Goal: Transaction & Acquisition: Purchase product/service

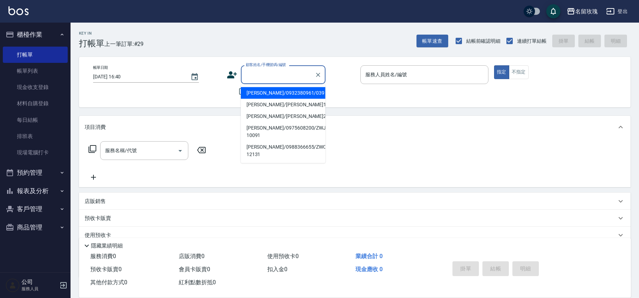
click at [254, 79] on input "顧客姓名/手機號碼/編號" at bounding box center [278, 74] width 68 height 12
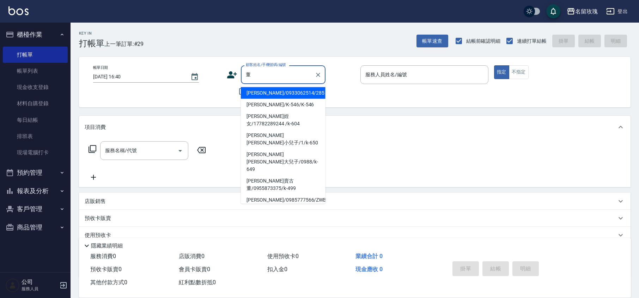
click at [277, 94] on li "[PERSON_NAME]/0933062514/285" at bounding box center [283, 93] width 85 height 12
type input "[PERSON_NAME]/0933062514/285"
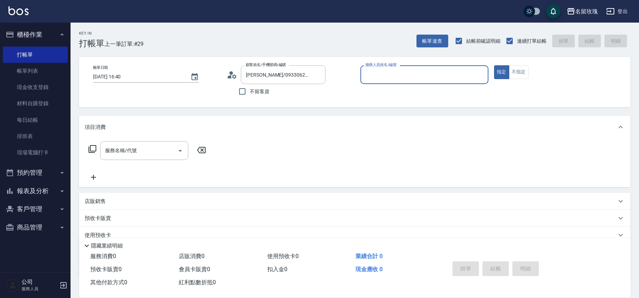
type input "[PERSON_NAME]-5"
click at [231, 74] on circle at bounding box center [231, 73] width 4 height 4
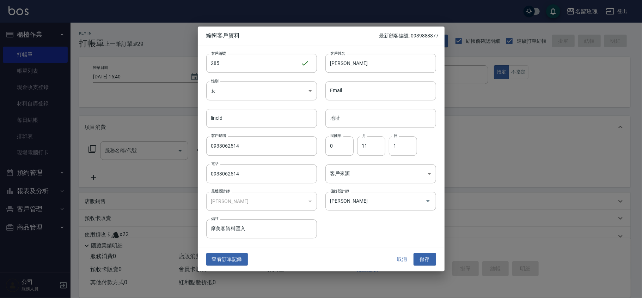
click at [397, 254] on button "取消" at bounding box center [402, 258] width 23 height 13
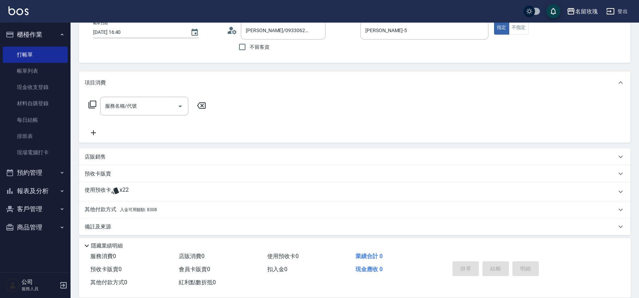
scroll to position [48, 0]
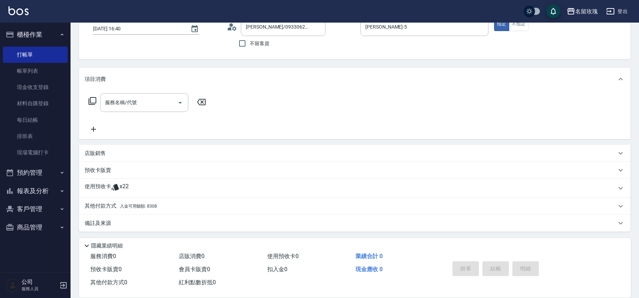
click at [154, 185] on div "使用預收卡 x22" at bounding box center [351, 188] width 532 height 11
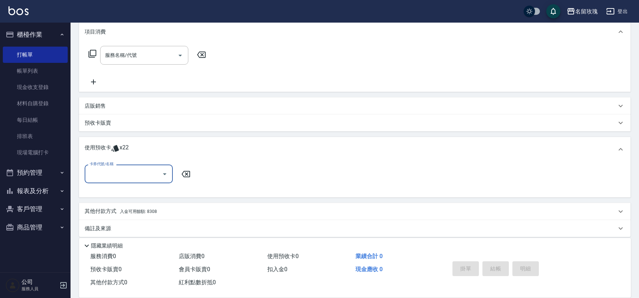
scroll to position [100, 0]
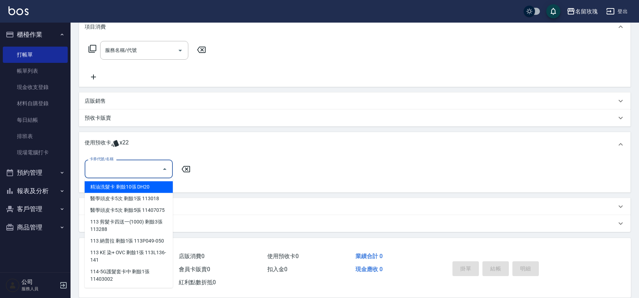
click at [154, 173] on input "卡券代號/名稱" at bounding box center [123, 169] width 71 height 12
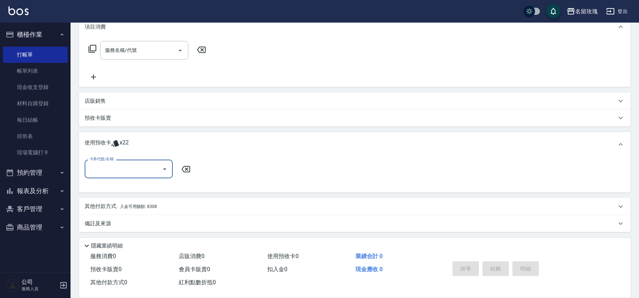
click at [156, 165] on input "卡券代號/名稱" at bounding box center [123, 169] width 71 height 12
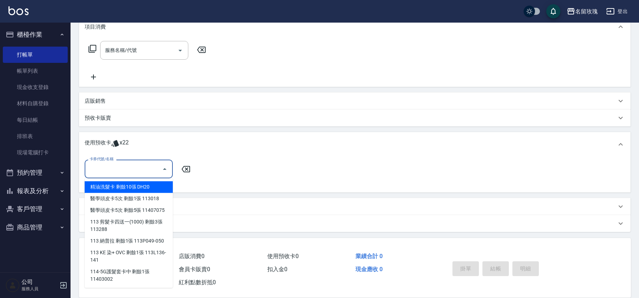
click at [165, 186] on div "精油洗髮卡 剩餘10張 DH20" at bounding box center [129, 187] width 88 height 12
type input "精油洗髮卡 DH20"
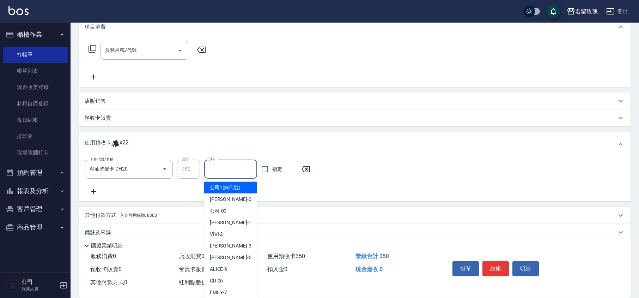
click at [208, 169] on input "洗-1" at bounding box center [230, 169] width 47 height 12
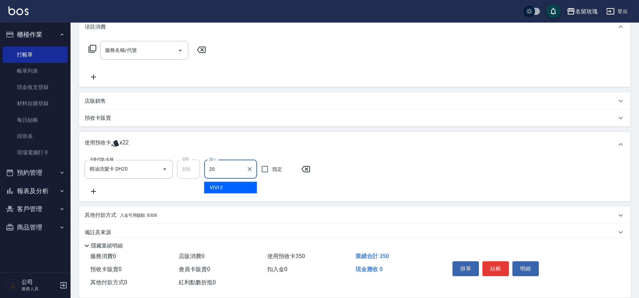
type input "[PERSON_NAME]-20"
click at [498, 266] on button "結帳" at bounding box center [495, 268] width 26 height 15
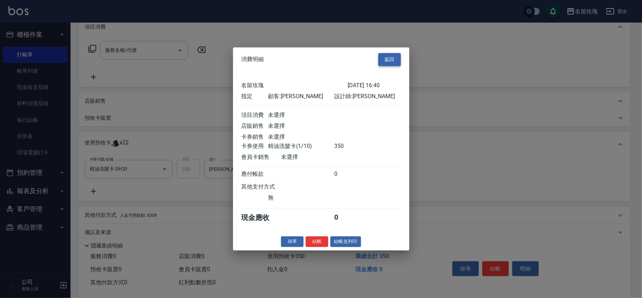
click at [391, 54] on button "返回" at bounding box center [389, 59] width 23 height 13
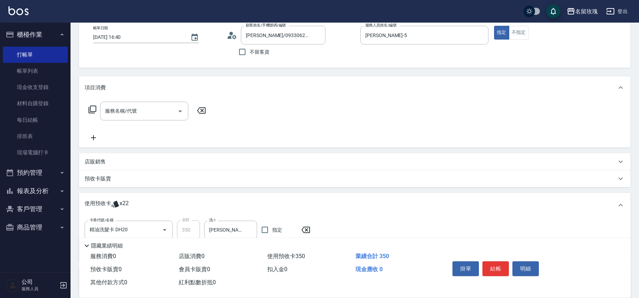
scroll to position [0, 0]
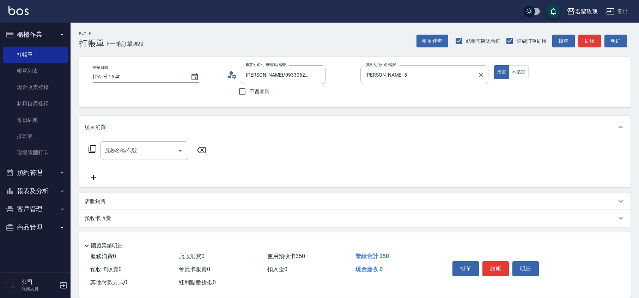
click at [395, 77] on input "[PERSON_NAME]-5" at bounding box center [418, 74] width 111 height 12
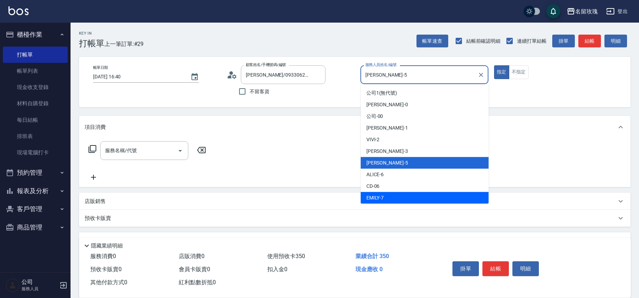
click at [410, 195] on div "[PERSON_NAME] -7" at bounding box center [425, 198] width 128 height 12
type input "[PERSON_NAME]-7"
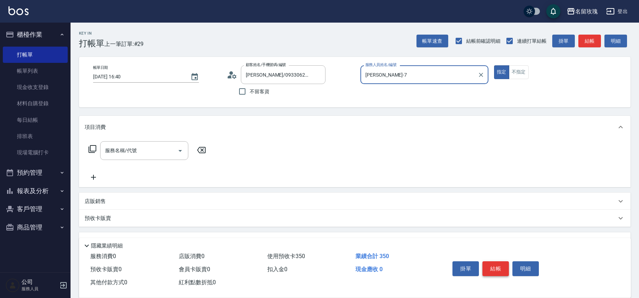
click at [503, 264] on button "結帳" at bounding box center [495, 268] width 26 height 15
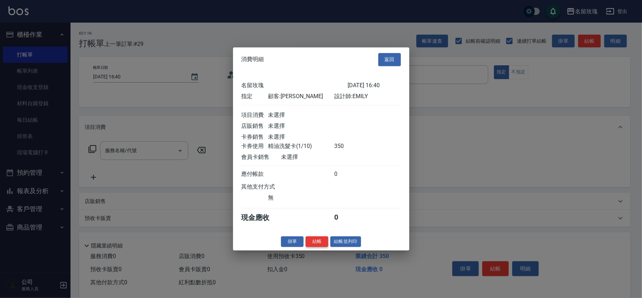
click at [314, 242] on button "結帳" at bounding box center [317, 241] width 23 height 11
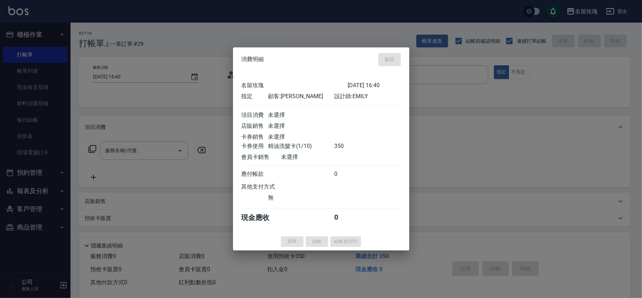
type input "[DATE] 18:23"
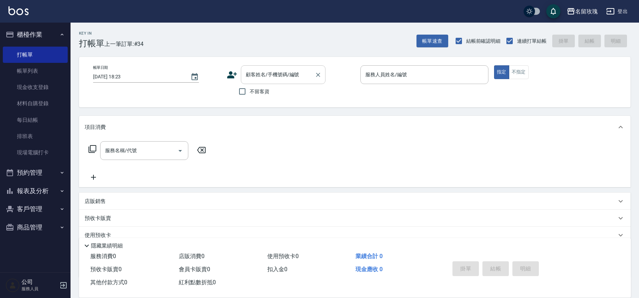
click at [277, 75] on input "顧客姓名/手機號碼/編號" at bounding box center [278, 74] width 68 height 12
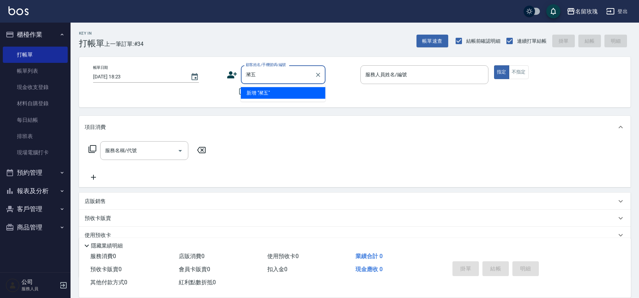
type input "瀦"
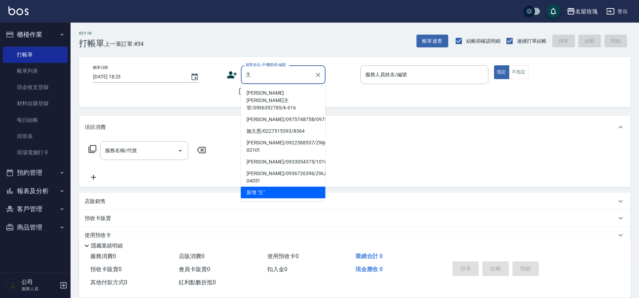
type input "砫"
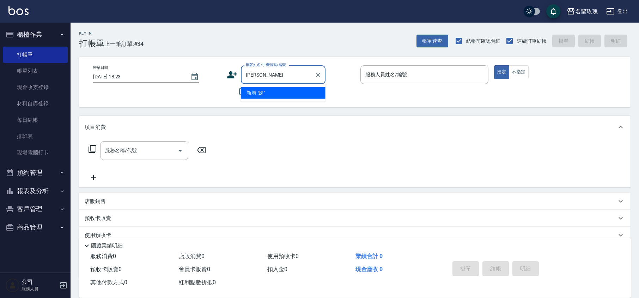
type input "鮢"
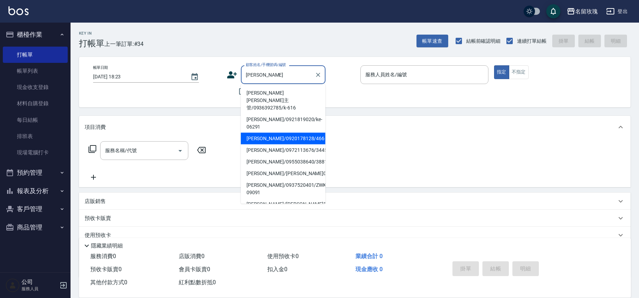
click at [267, 133] on li "[PERSON_NAME]/0920178128/466" at bounding box center [283, 139] width 85 height 12
type input "[PERSON_NAME]/0920178128/466"
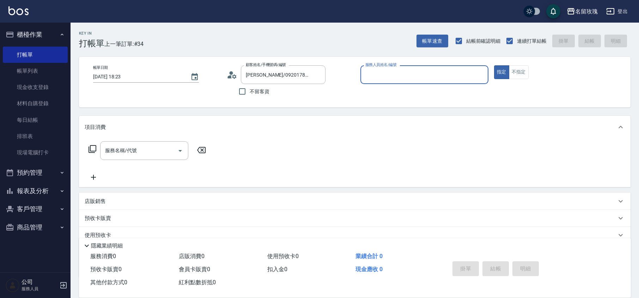
type input "VIVI-2"
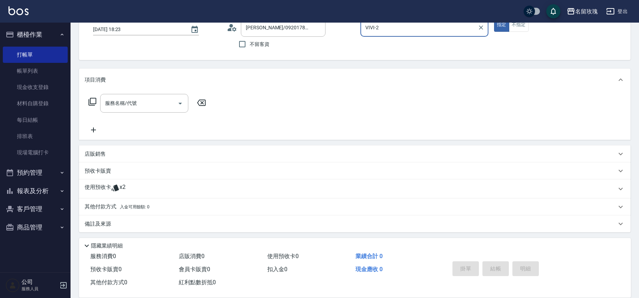
scroll to position [48, 0]
click at [128, 186] on div "使用預收卡 x2" at bounding box center [351, 188] width 532 height 11
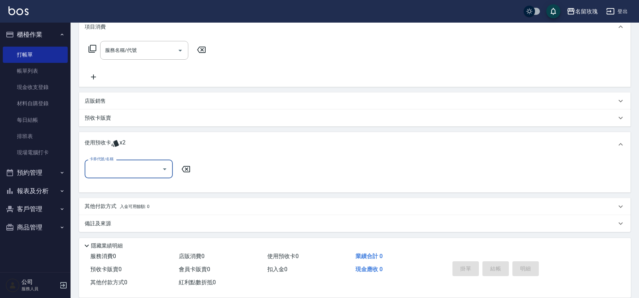
scroll to position [100, 0]
click at [127, 171] on input "卡券代號/名稱" at bounding box center [123, 168] width 71 height 12
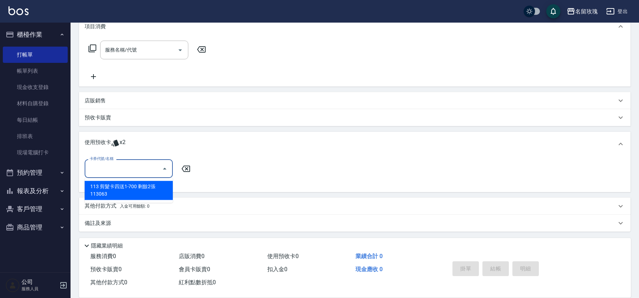
click at [142, 199] on div "113 剪髮卡四送1-700 剩餘2張 113063" at bounding box center [129, 189] width 88 height 19
type input "113 剪髮卡四送1-700 113063"
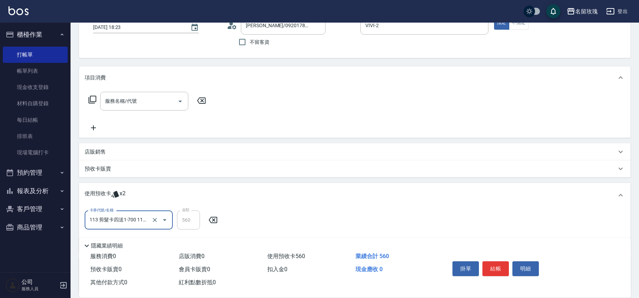
scroll to position [0, 0]
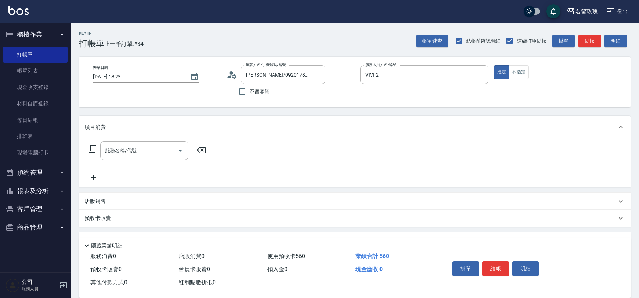
click at [90, 148] on icon at bounding box center [92, 149] width 8 height 8
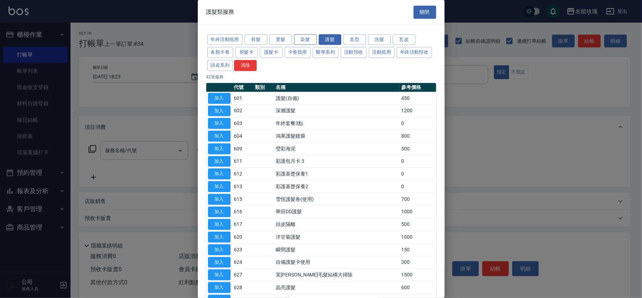
click at [304, 40] on button "染髮" at bounding box center [305, 39] width 23 height 11
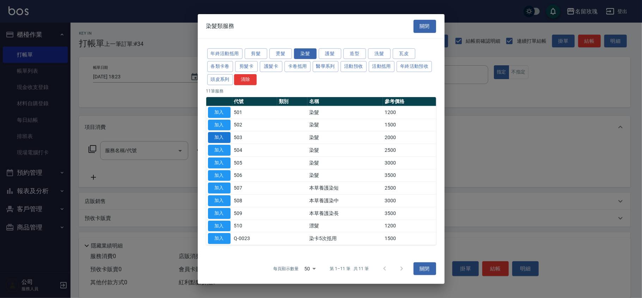
click at [224, 136] on button "加入" at bounding box center [219, 137] width 23 height 11
type input "染髮(503)"
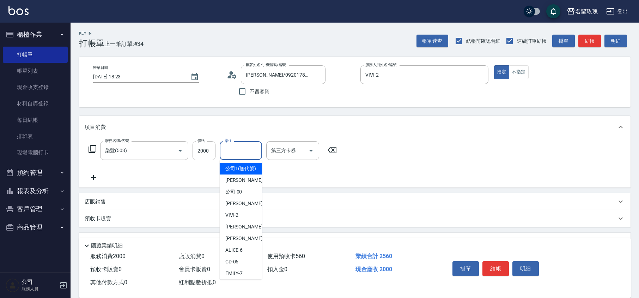
click at [238, 152] on input "染-1" at bounding box center [241, 150] width 36 height 12
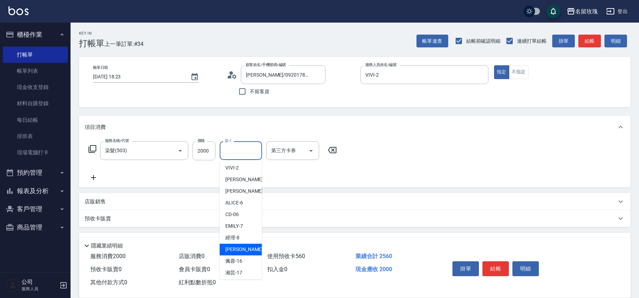
scroll to position [44, 0]
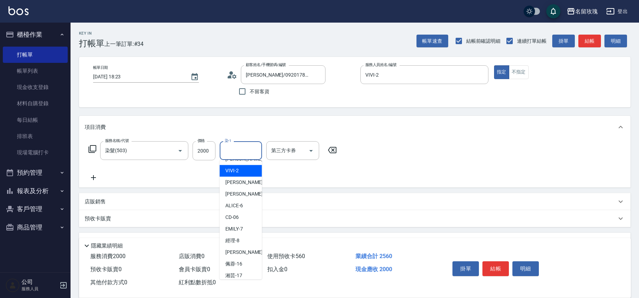
click at [230, 174] on span "VIVI -2" at bounding box center [231, 170] width 13 height 7
type input "VIVI-2"
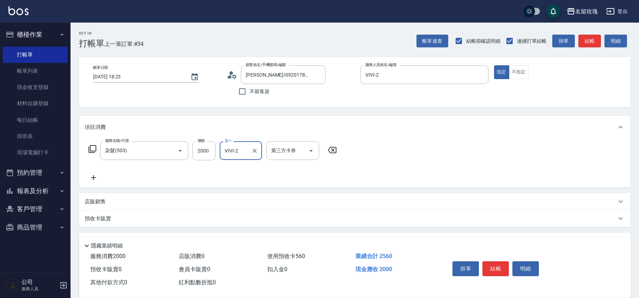
click at [92, 178] on icon at bounding box center [94, 177] width 18 height 8
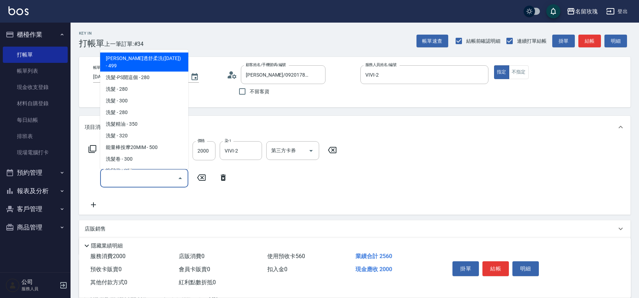
click at [124, 178] on input "服務名稱/代號" at bounding box center [138, 178] width 71 height 12
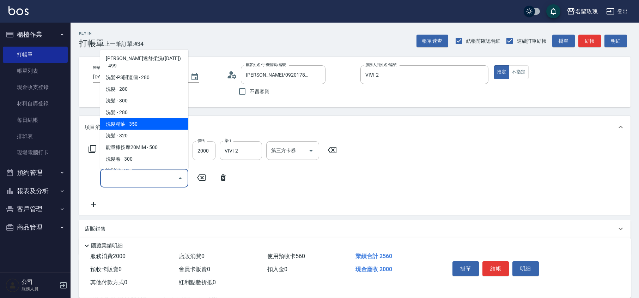
drag, startPoint x: 130, startPoint y: 119, endPoint x: 145, endPoint y: 126, distance: 16.1
click at [130, 119] on span "洗髮精油 - 350" at bounding box center [144, 124] width 88 height 12
type input "洗髮精油(206)"
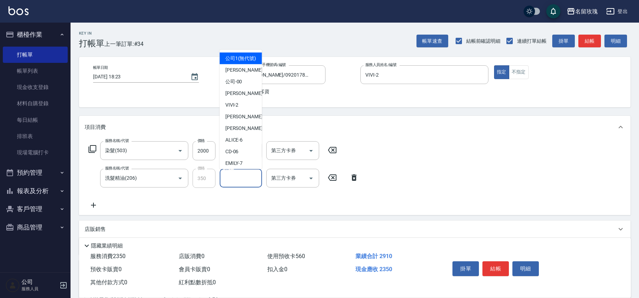
drag, startPoint x: 236, startPoint y: 183, endPoint x: 240, endPoint y: 138, distance: 44.6
click at [236, 183] on input "洗-1" at bounding box center [241, 178] width 36 height 12
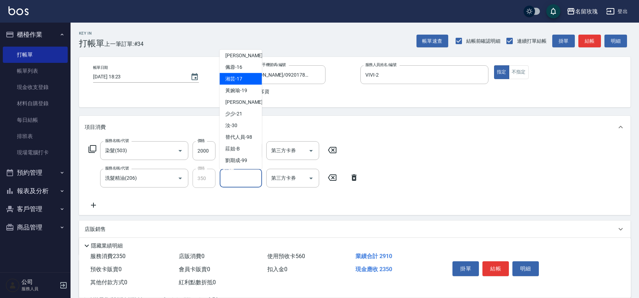
click at [241, 85] on div "[PERSON_NAME]-19" at bounding box center [241, 91] width 42 height 12
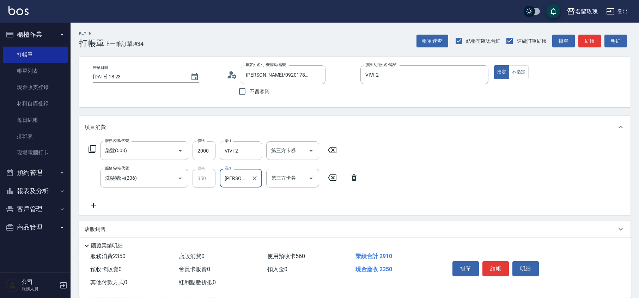
click at [230, 185] on div "[PERSON_NAME]-19 洗-1" at bounding box center [241, 178] width 42 height 19
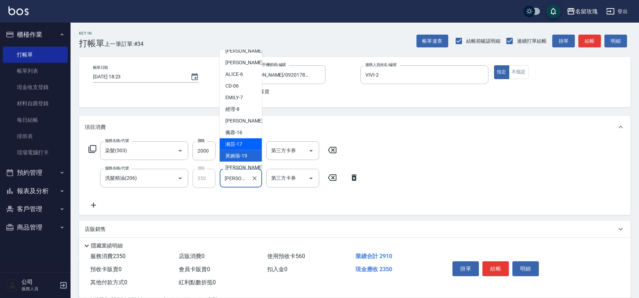
click at [237, 150] on div "湘芸 -17" at bounding box center [241, 144] width 42 height 12
type input "湘芸-17"
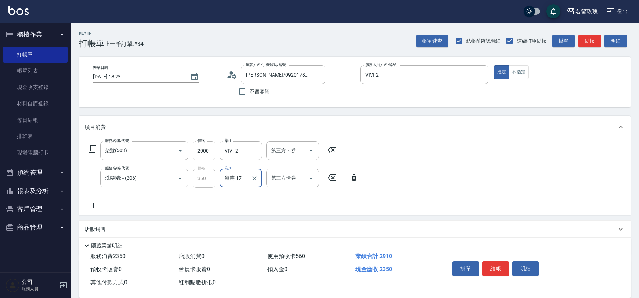
click at [234, 78] on icon at bounding box center [234, 76] width 4 height 4
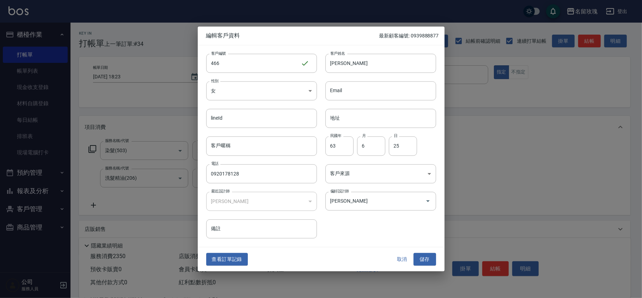
click at [403, 260] on button "取消" at bounding box center [402, 258] width 23 height 13
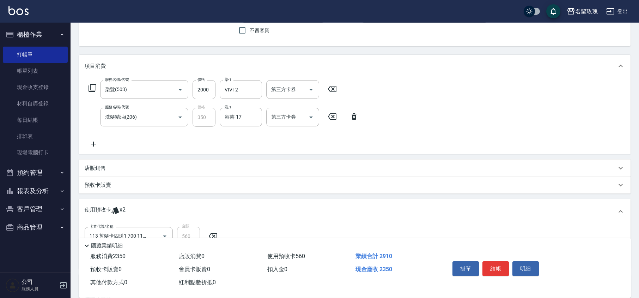
scroll to position [0, 0]
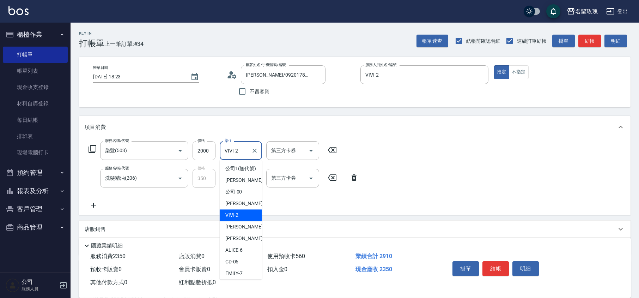
drag, startPoint x: 232, startPoint y: 144, endPoint x: 235, endPoint y: 152, distance: 8.7
click at [232, 144] on input "VIVI-2" at bounding box center [235, 150] width 25 height 12
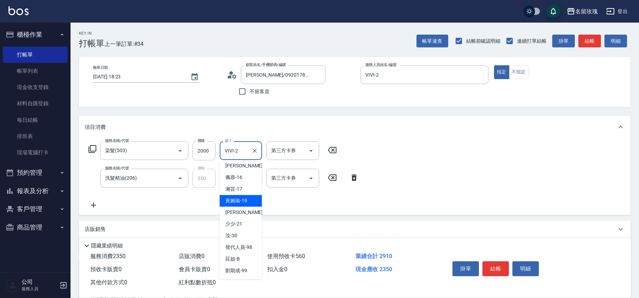
click at [243, 197] on span "[PERSON_NAME]-19" at bounding box center [236, 200] width 22 height 7
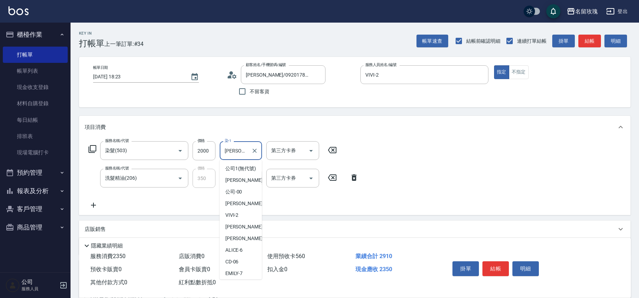
click at [236, 146] on input "[PERSON_NAME]-19" at bounding box center [235, 150] width 25 height 12
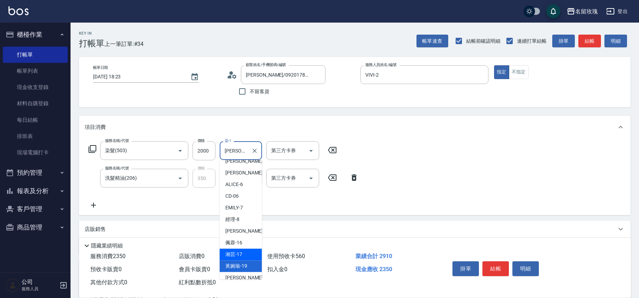
click at [234, 258] on span "湘芸 -17" at bounding box center [233, 253] width 17 height 7
type input "湘芸-17"
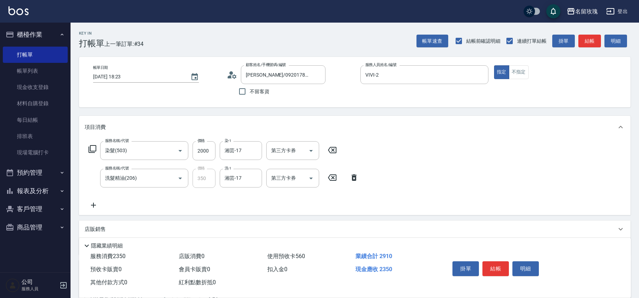
click at [518, 154] on div "服務名稱/代號 染髮(503) 服務名稱/代號 價格 2000 價格 染-1 湘芸-17 染-1 第三方卡券 第三方卡券 服務名稱/代號 洗髮精油(206) …" at bounding box center [354, 176] width 551 height 76
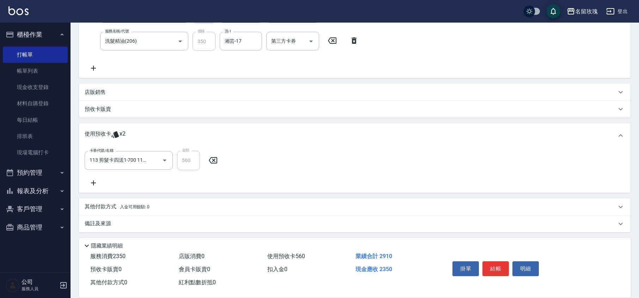
scroll to position [137, 0]
click at [131, 160] on input "113 剪髮卡四送1-700 113063" at bounding box center [119, 160] width 62 height 12
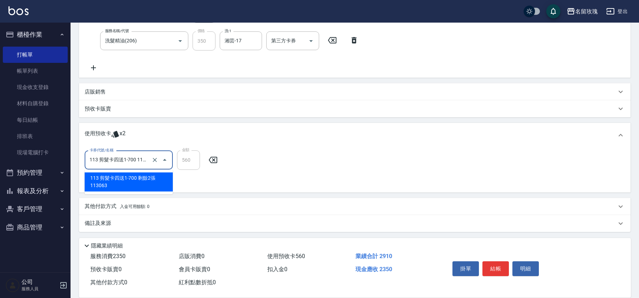
click at [243, 140] on div "使用預收卡 x2" at bounding box center [354, 135] width 551 height 25
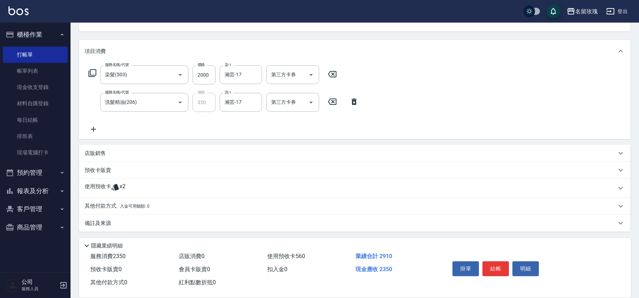
scroll to position [76, 0]
click at [184, 186] on div "使用預收卡 x2" at bounding box center [351, 188] width 532 height 11
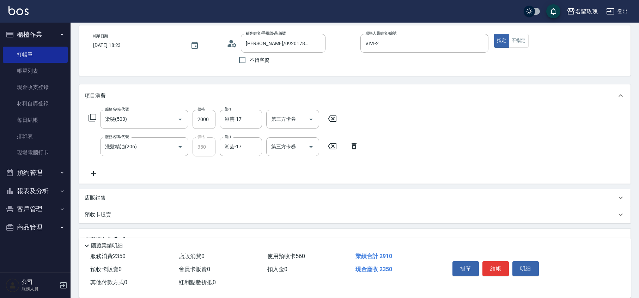
scroll to position [0, 0]
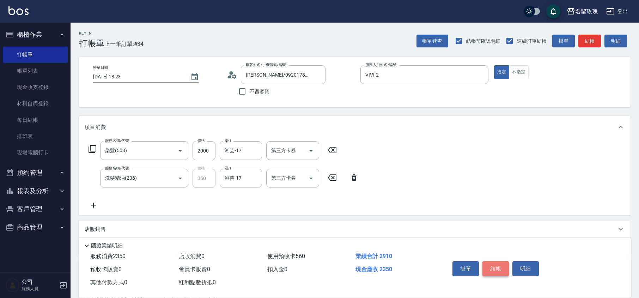
click at [494, 268] on button "結帳" at bounding box center [495, 268] width 26 height 15
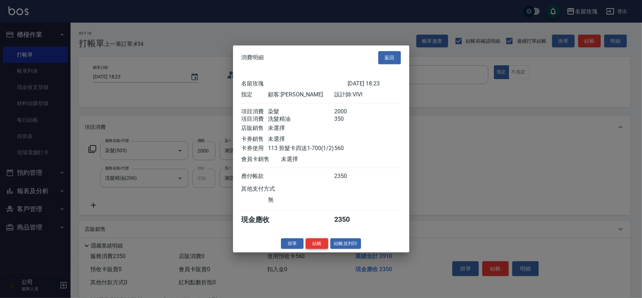
click at [315, 249] on button "結帳" at bounding box center [317, 243] width 23 height 11
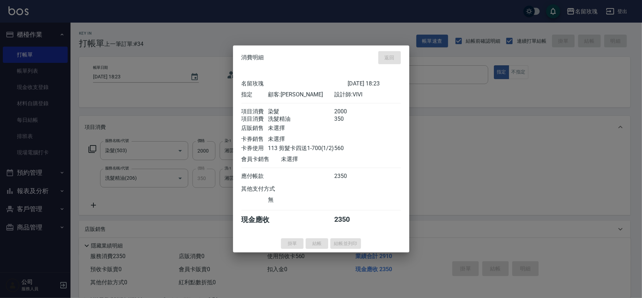
type input "[DATE] 18:36"
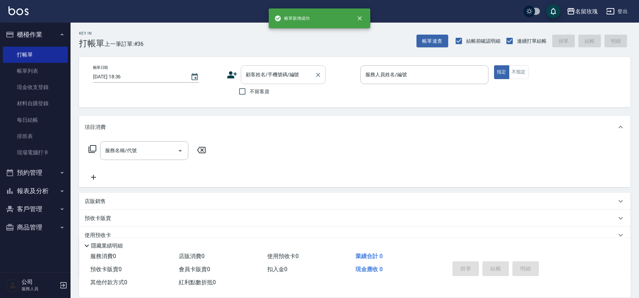
click at [298, 82] on div "顧客姓名/手機號碼/編號" at bounding box center [283, 74] width 85 height 19
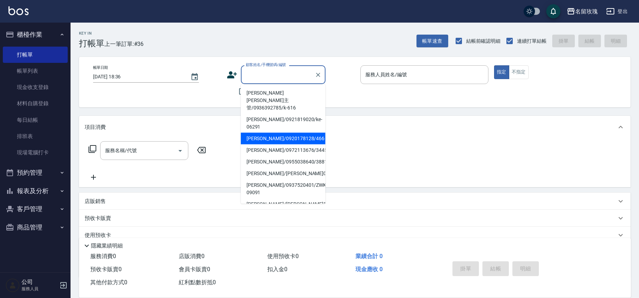
click at [274, 133] on li "[PERSON_NAME]/0920178128/466" at bounding box center [283, 139] width 85 height 12
type input "[PERSON_NAME]/0920178128/466"
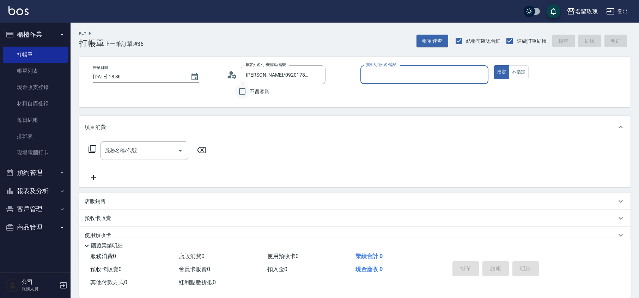
type input "VIVI-2"
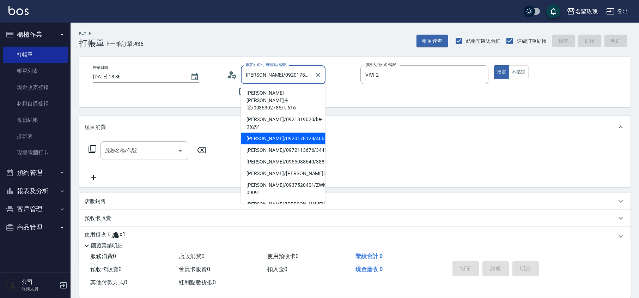
click at [250, 72] on input "[PERSON_NAME]/0920178128/466" at bounding box center [278, 74] width 68 height 12
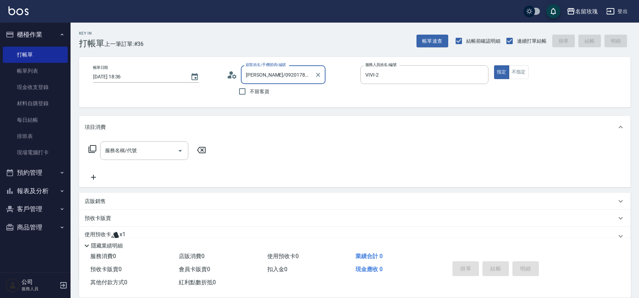
click at [322, 76] on div "[PERSON_NAME]/0920178128/466 顧客姓名/手機號碼/編號" at bounding box center [283, 74] width 85 height 19
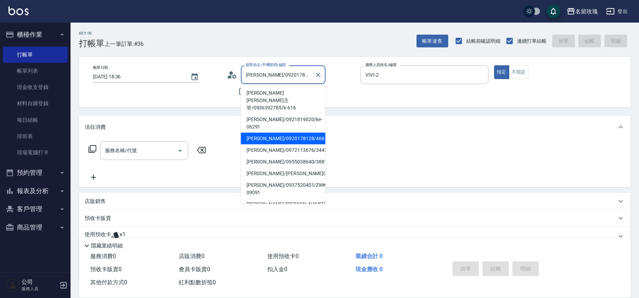
click at [320, 76] on icon "Clear" at bounding box center [317, 74] width 7 height 7
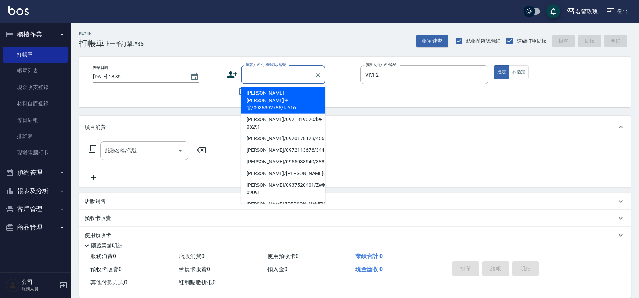
click at [342, 87] on div "顧客姓名/手機號碼/編號 顧客姓名/手機號碼/編號 不留客資" at bounding box center [291, 81] width 128 height 33
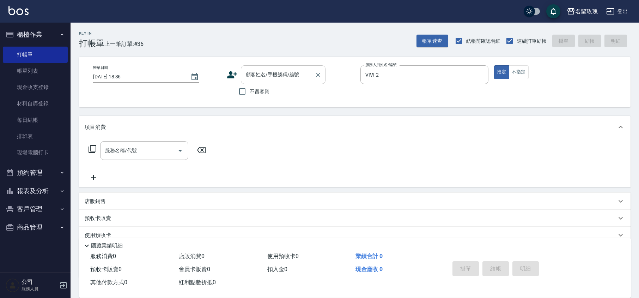
click at [280, 82] on div "顧客姓名/手機號碼/編號" at bounding box center [283, 74] width 85 height 19
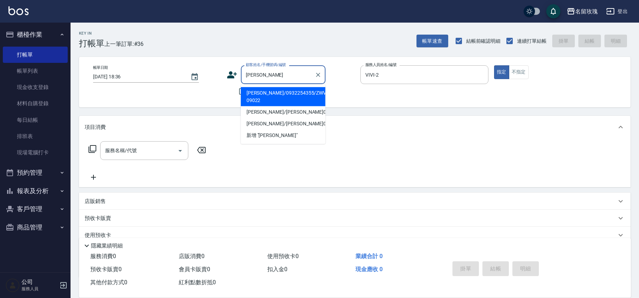
click at [264, 94] on li "[PERSON_NAME]/0932254355/ZWVI-09022" at bounding box center [283, 96] width 85 height 19
type input "[PERSON_NAME]/0932254355/ZWVI-09022"
click at [292, 75] on input "[PERSON_NAME]/0932254355/ZWVI-09022" at bounding box center [278, 74] width 68 height 12
click at [318, 74] on icon "Clear" at bounding box center [317, 74] width 7 height 7
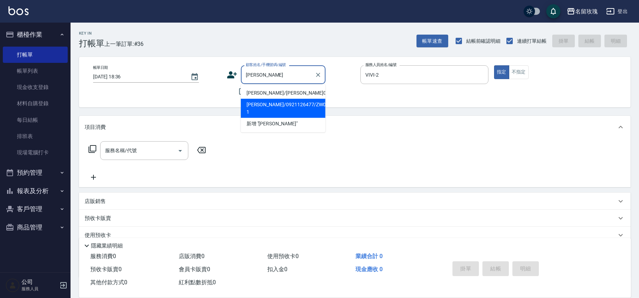
click at [273, 104] on li "[PERSON_NAME]/0921126477/ZW0207-1" at bounding box center [283, 108] width 85 height 19
type input "[PERSON_NAME]/0921126477/ZW0207-1"
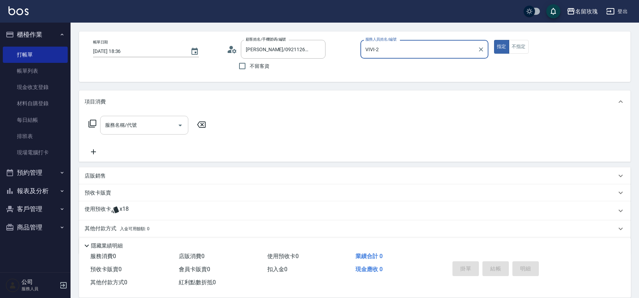
scroll to position [48, 0]
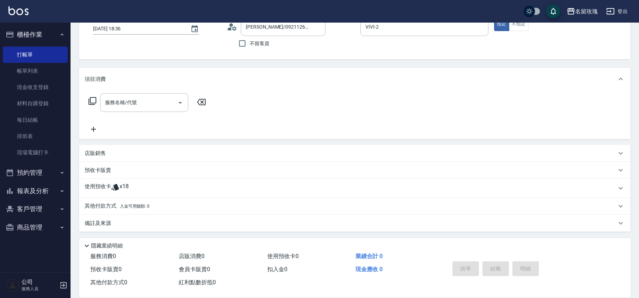
click at [109, 187] on p "使用預收卡" at bounding box center [98, 188] width 26 height 11
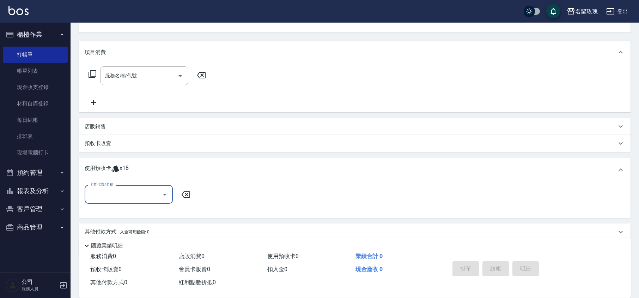
scroll to position [100, 0]
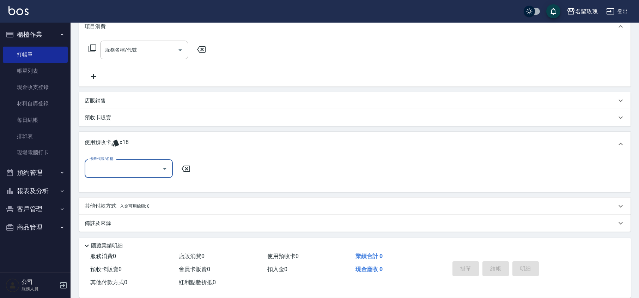
click at [120, 163] on input "卡券代號/名稱" at bounding box center [123, 168] width 71 height 12
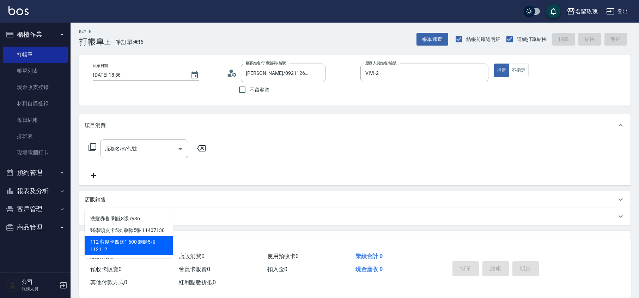
scroll to position [0, 0]
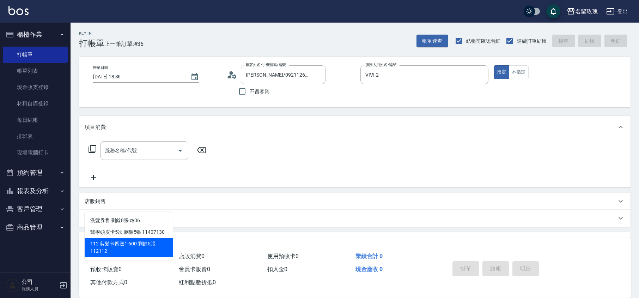
click at [233, 76] on icon at bounding box center [234, 76] width 4 height 4
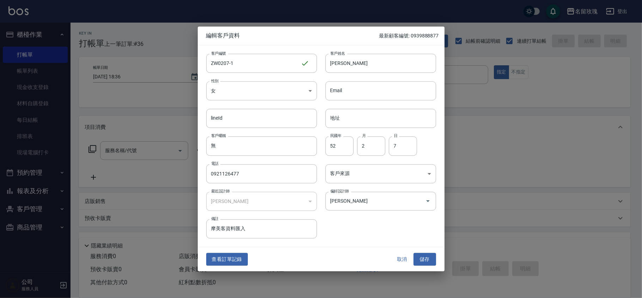
click at [398, 262] on button "取消" at bounding box center [402, 258] width 23 height 13
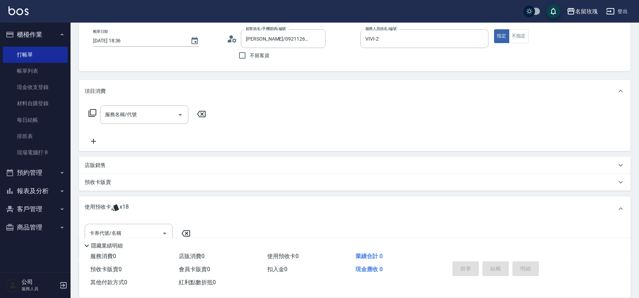
scroll to position [100, 0]
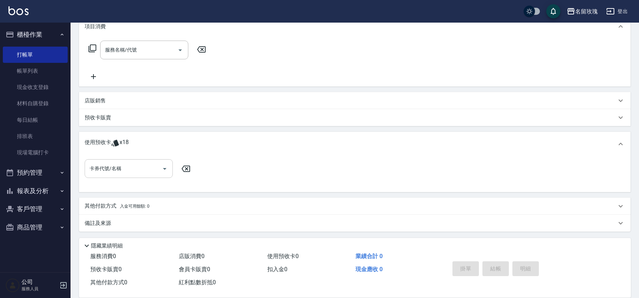
click at [122, 169] on input "卡券代號/名稱" at bounding box center [123, 168] width 71 height 12
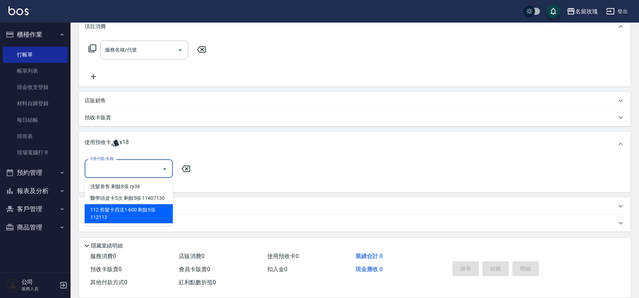
click at [132, 215] on div "112 剪髮卡四送1-600 剩餘5張 112112" at bounding box center [129, 213] width 88 height 19
type input "112 剪髮卡四送1-600 112112"
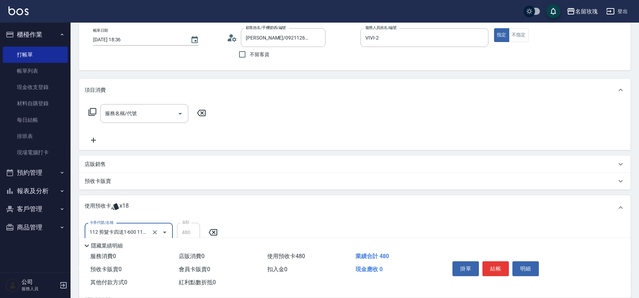
scroll to position [0, 0]
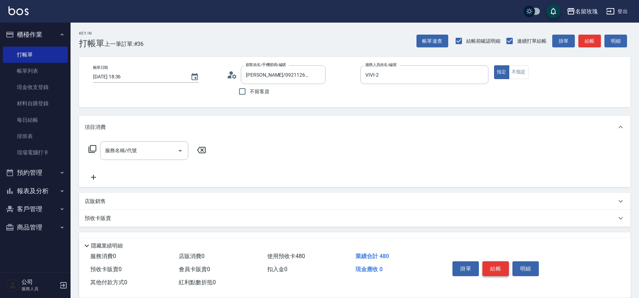
click at [495, 269] on button "結帳" at bounding box center [495, 268] width 26 height 15
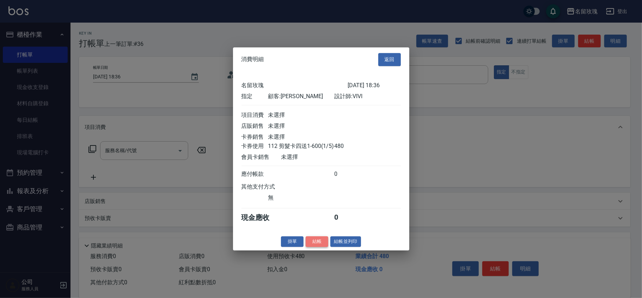
click at [310, 245] on button "結帳" at bounding box center [317, 241] width 23 height 11
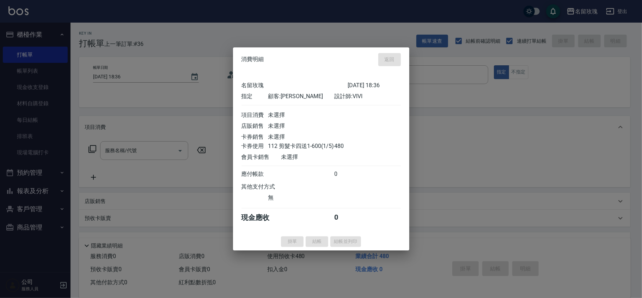
type input "[DATE] 18:39"
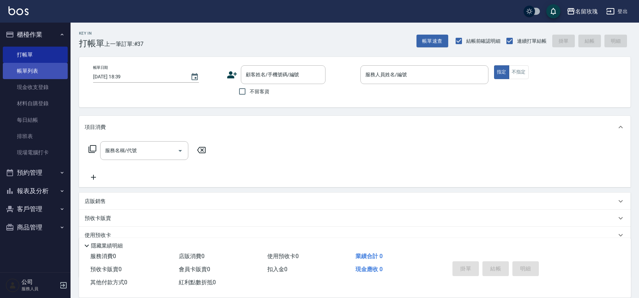
click at [10, 72] on link "帳單列表" at bounding box center [35, 71] width 65 height 16
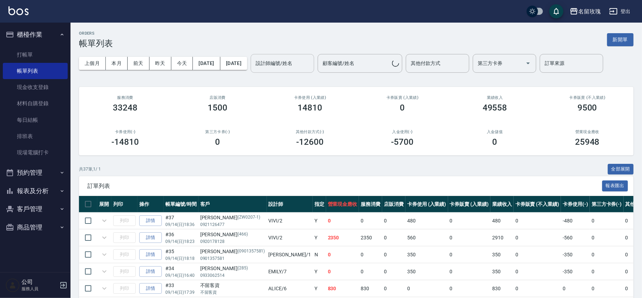
click at [298, 64] on div "設計師編號/姓名 設計師編號/姓名" at bounding box center [282, 63] width 63 height 19
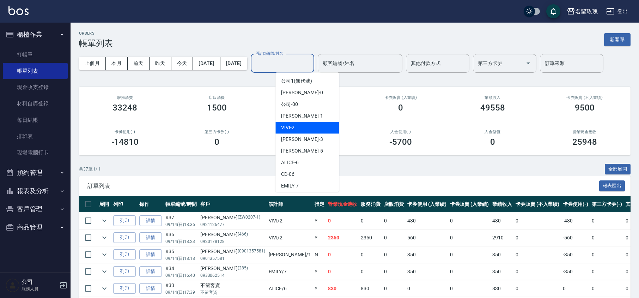
click at [298, 125] on div "VIVI -2" at bounding box center [306, 128] width 63 height 12
type input "VIVI-2"
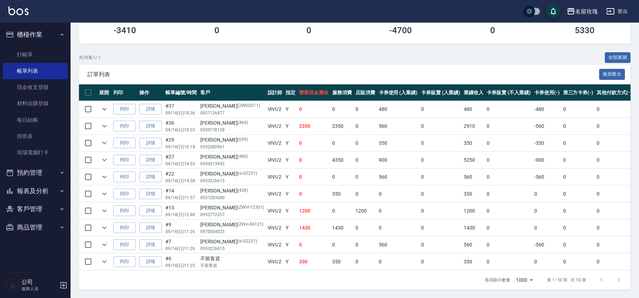
scroll to position [121, 0]
click at [108, 105] on icon "expand row" at bounding box center [104, 109] width 8 height 8
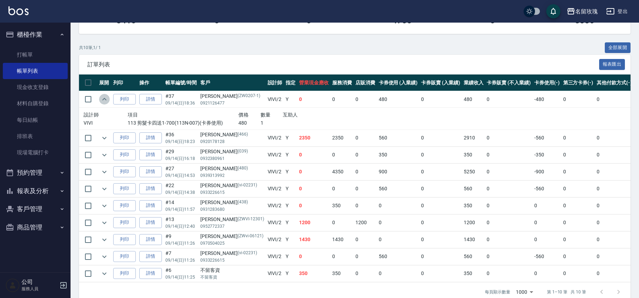
click at [108, 100] on icon "expand row" at bounding box center [104, 99] width 8 height 8
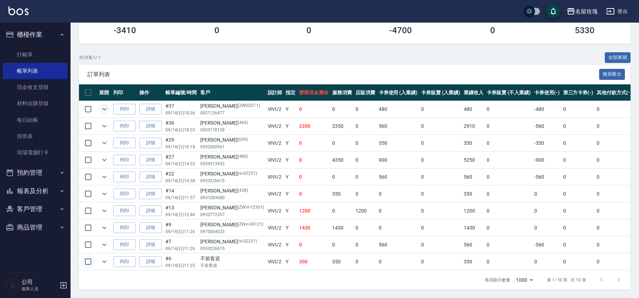
click at [94, 254] on input "checkbox" at bounding box center [88, 261] width 15 height 15
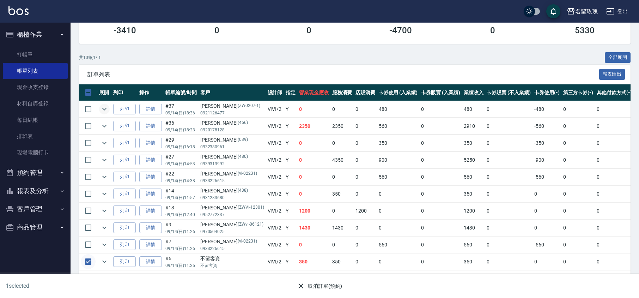
click at [94, 254] on input "checkbox" at bounding box center [88, 261] width 15 height 15
checkbox input "false"
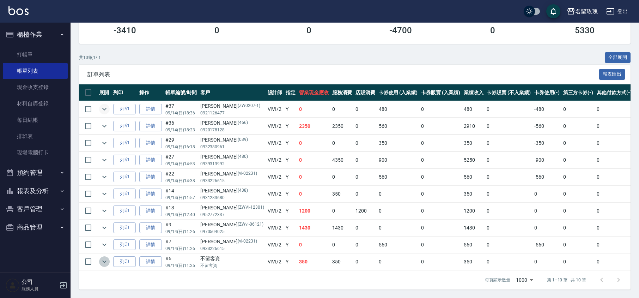
click at [105, 257] on icon "expand row" at bounding box center [104, 261] width 8 height 8
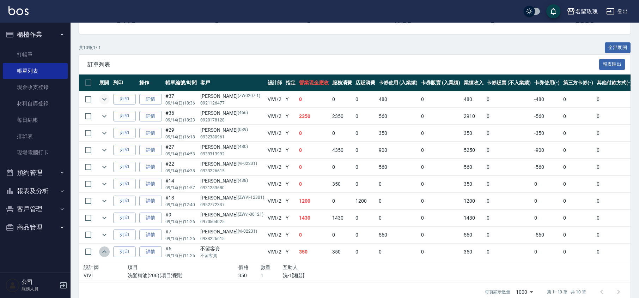
click at [105, 250] on icon "expand row" at bounding box center [104, 251] width 8 height 8
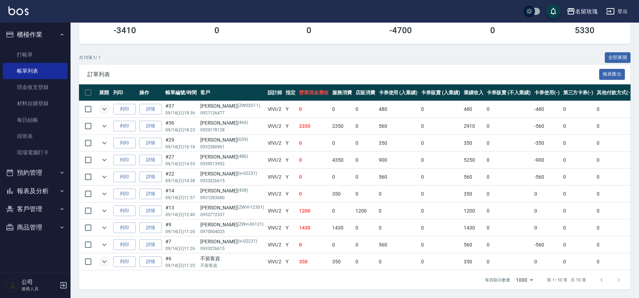
click at [99, 152] on td at bounding box center [104, 160] width 14 height 17
click at [103, 155] on icon "expand row" at bounding box center [104, 159] width 8 height 8
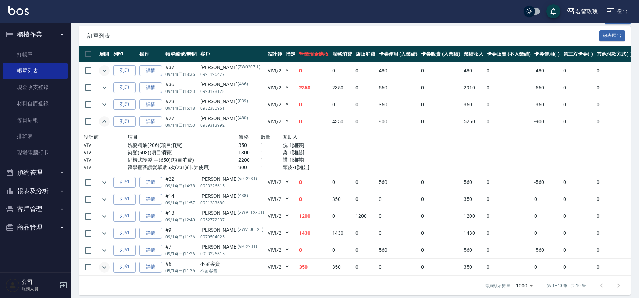
scroll to position [165, 0]
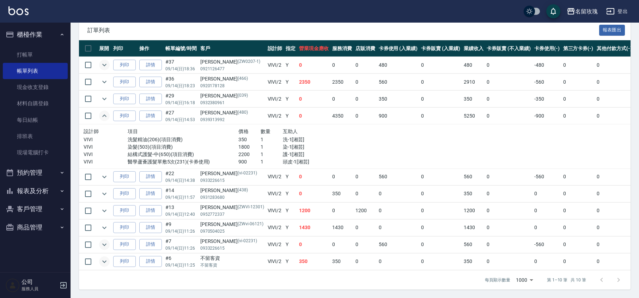
click at [103, 240] on icon "expand row" at bounding box center [104, 244] width 8 height 8
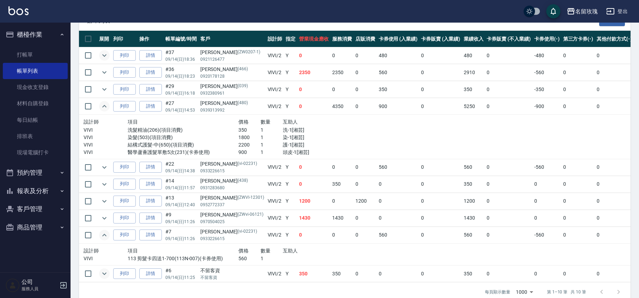
click at [103, 273] on icon "expand row" at bounding box center [104, 273] width 8 height 8
click at [109, 53] on button "expand row" at bounding box center [104, 55] width 11 height 11
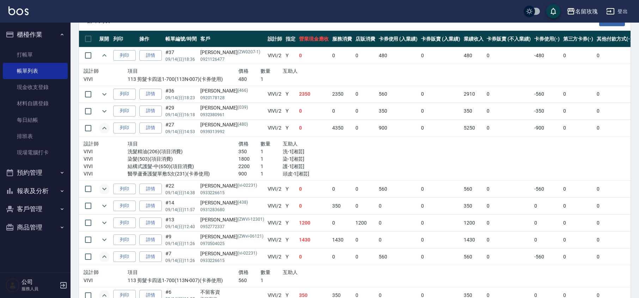
click at [99, 188] on button "expand row" at bounding box center [104, 188] width 11 height 11
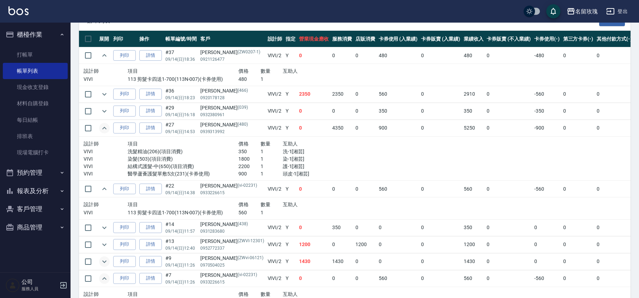
click at [101, 258] on button "expand row" at bounding box center [104, 261] width 11 height 11
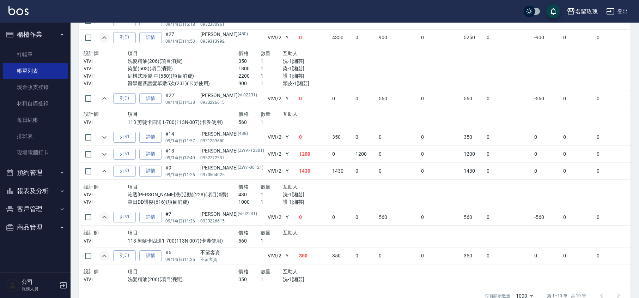
scroll to position [259, 0]
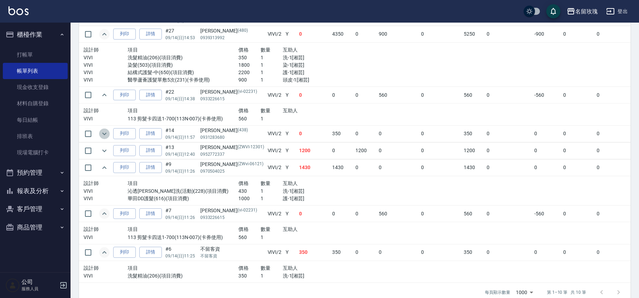
click at [102, 139] on button "expand row" at bounding box center [104, 133] width 11 height 11
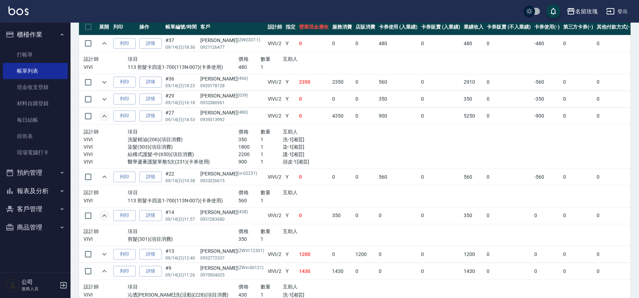
scroll to position [161, 0]
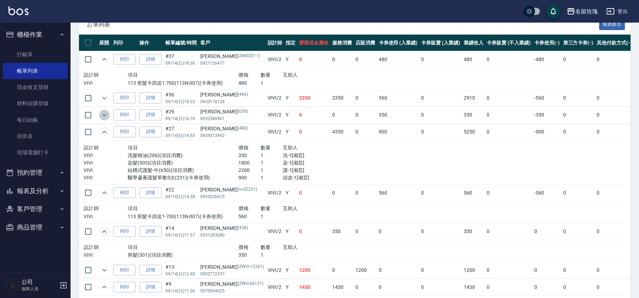
click at [106, 116] on icon "expand row" at bounding box center [104, 115] width 8 height 8
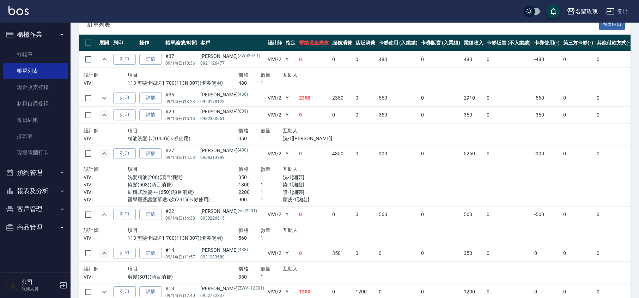
click at [106, 116] on icon "expand row" at bounding box center [104, 115] width 8 height 8
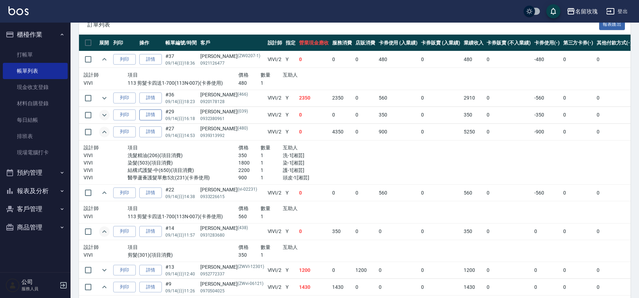
click at [156, 116] on link "詳情" at bounding box center [150, 114] width 23 height 11
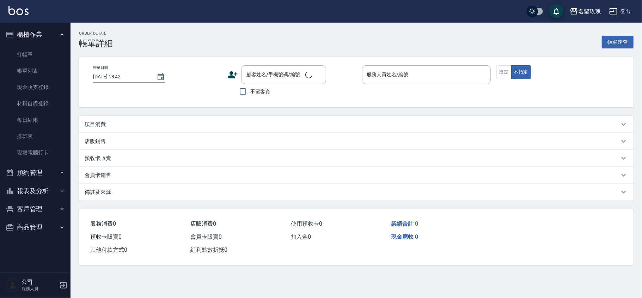
type input "[DATE] 16:18"
type input "VIVI-2"
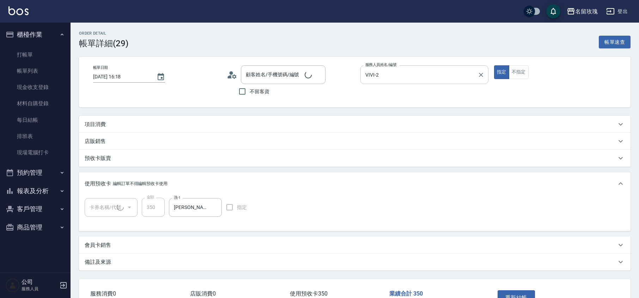
type input "[PERSON_NAME]/0932380961/039"
type input "精油洗髮卡(1/1) de45"
click at [402, 78] on input "VIVI-2" at bounding box center [418, 74] width 111 height 12
click at [336, 93] on div "顧客姓名/手機號碼/編號 [PERSON_NAME]/0932380961/039 顧客姓名/手機號碼/編號 不留客資" at bounding box center [291, 81] width 128 height 33
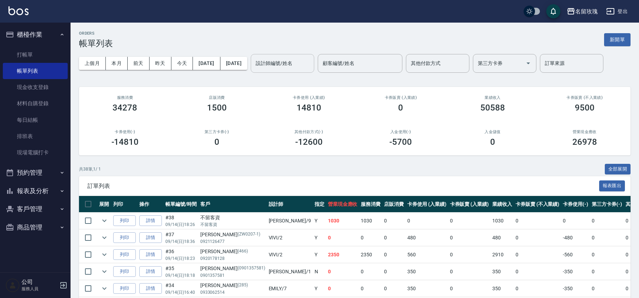
click at [295, 64] on input "設計師編號/姓名" at bounding box center [282, 63] width 57 height 12
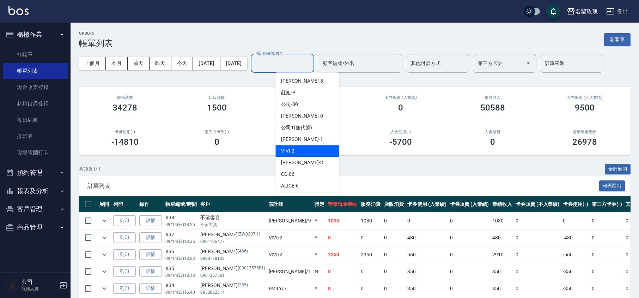
click at [302, 150] on div "VIVI -2" at bounding box center [306, 151] width 63 height 12
type input "VIVI-2"
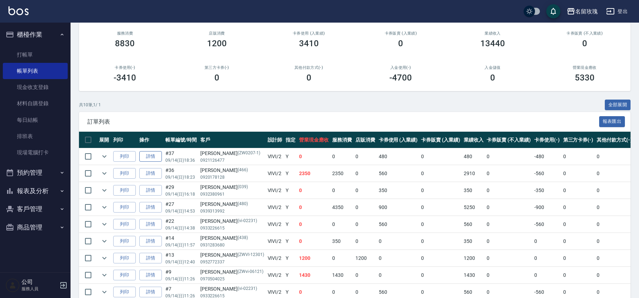
scroll to position [121, 0]
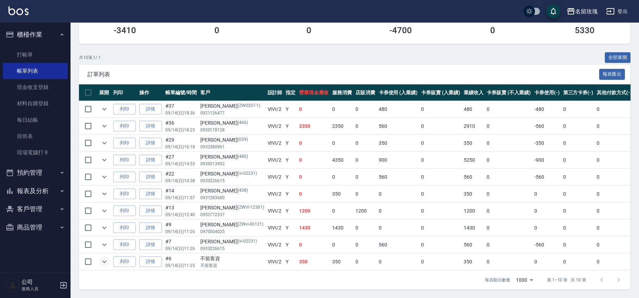
click at [103, 257] on icon "expand row" at bounding box center [104, 261] width 8 height 8
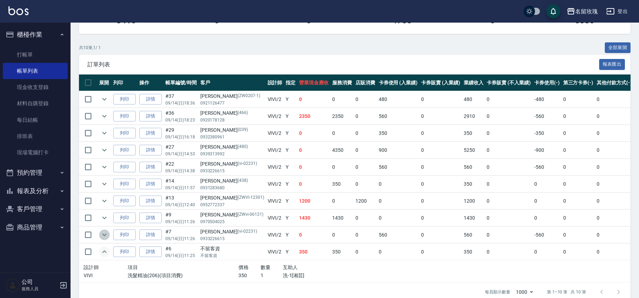
click at [105, 236] on icon "expand row" at bounding box center [104, 234] width 8 height 8
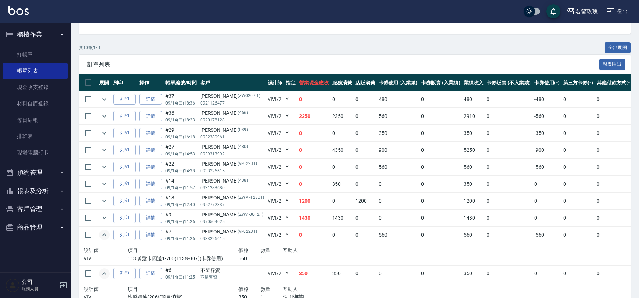
click at [106, 214] on td at bounding box center [104, 217] width 14 height 17
click at [105, 218] on icon "expand row" at bounding box center [104, 217] width 8 height 8
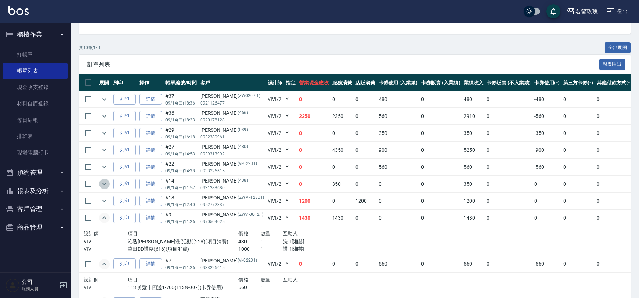
click at [102, 187] on icon "expand row" at bounding box center [104, 183] width 8 height 8
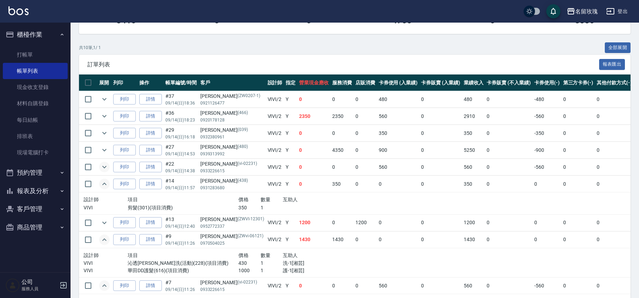
click at [106, 169] on icon "expand row" at bounding box center [104, 167] width 8 height 8
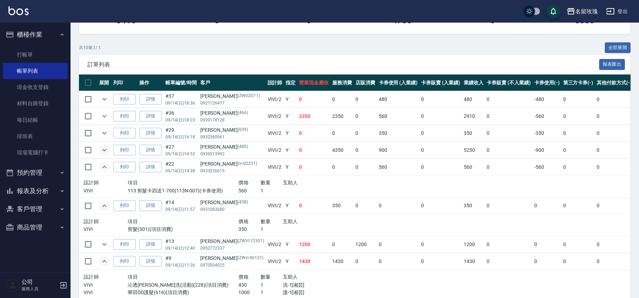
click at [105, 150] on icon "expand row" at bounding box center [104, 150] width 8 height 8
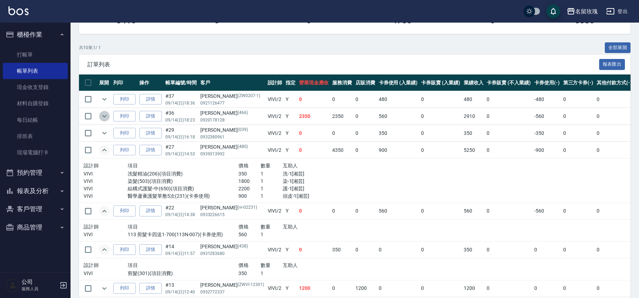
click at [103, 121] on button "expand row" at bounding box center [104, 116] width 11 height 11
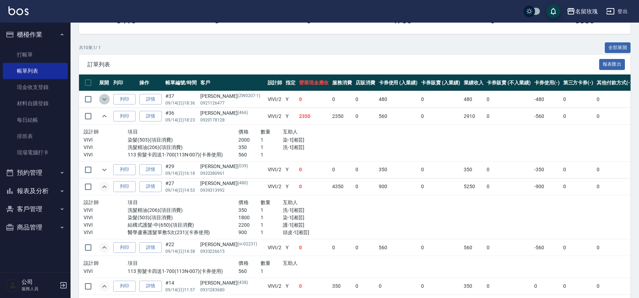
click at [107, 100] on icon "expand row" at bounding box center [104, 99] width 8 height 8
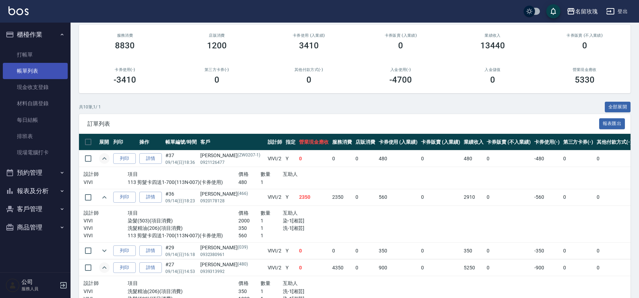
scroll to position [10, 0]
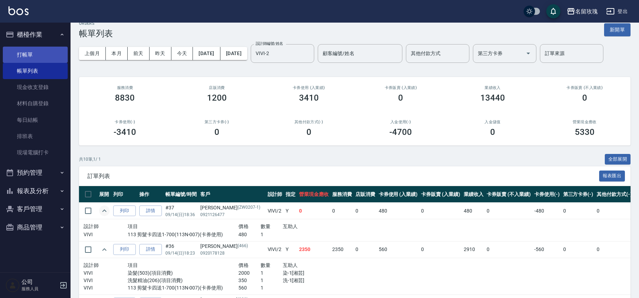
click at [31, 54] on link "打帳單" at bounding box center [35, 55] width 65 height 16
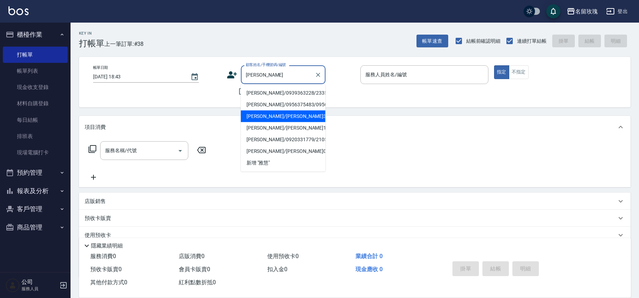
click at [285, 122] on li "[PERSON_NAME]/[PERSON_NAME]354/354" at bounding box center [283, 116] width 85 height 12
type input "[PERSON_NAME]/[PERSON_NAME]354/354"
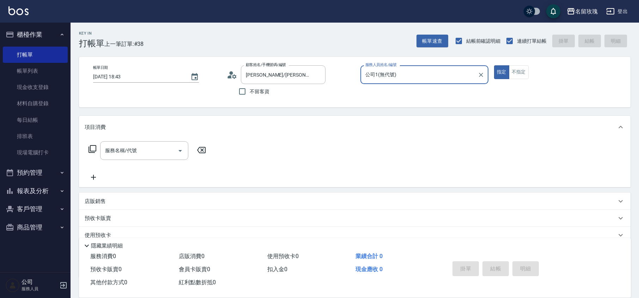
type input "公司1(無代號)"
click at [261, 78] on input "[PERSON_NAME]/[PERSON_NAME]354/354" at bounding box center [278, 74] width 68 height 12
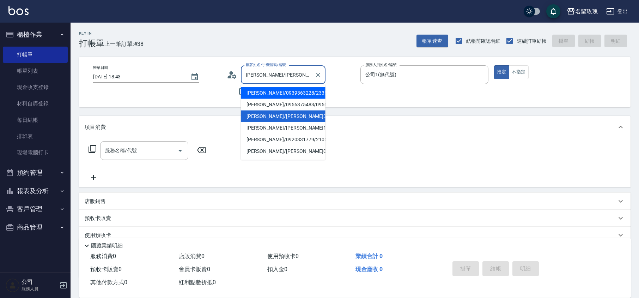
click at [234, 75] on icon at bounding box center [234, 76] width 4 height 4
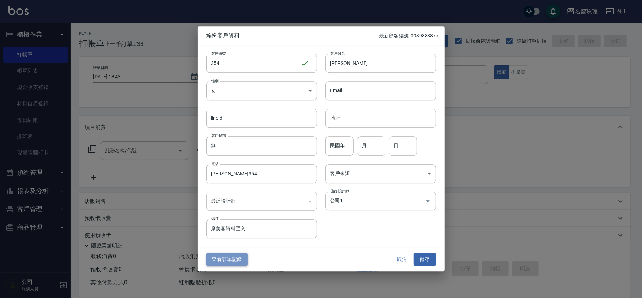
click at [230, 259] on button "查看訂單記錄" at bounding box center [227, 258] width 42 height 13
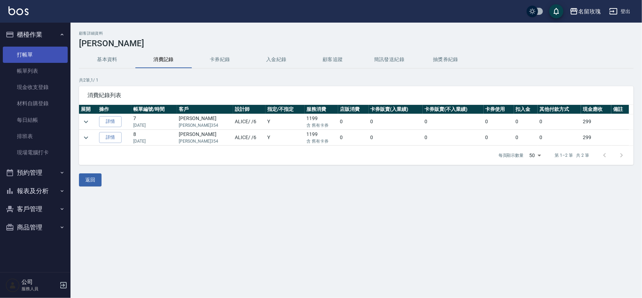
click at [30, 55] on link "打帳單" at bounding box center [35, 55] width 65 height 16
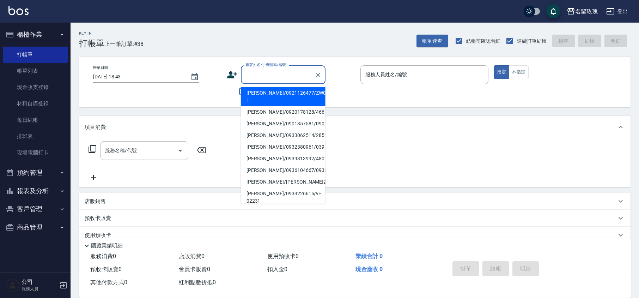
click at [269, 78] on input "顧客姓名/手機號碼/編號" at bounding box center [278, 74] width 68 height 12
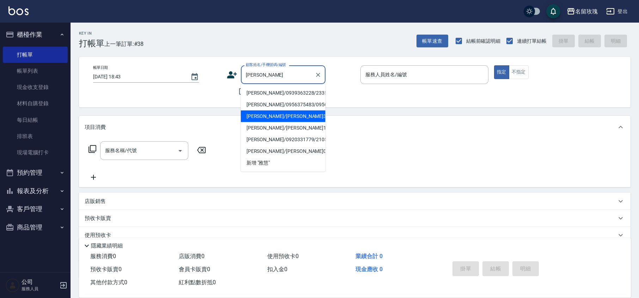
click at [261, 122] on li "[PERSON_NAME]/[PERSON_NAME]354/354" at bounding box center [283, 116] width 85 height 12
type input "[PERSON_NAME]/[PERSON_NAME]354/354"
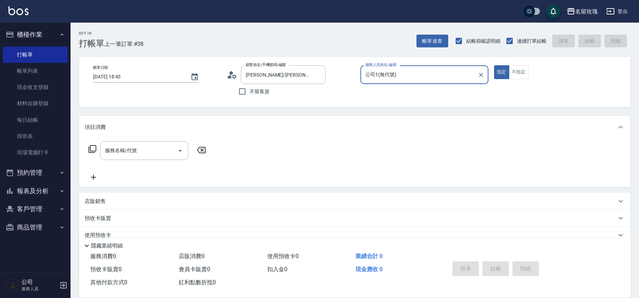
click at [396, 69] on input "公司1(無代號)" at bounding box center [418, 74] width 111 height 12
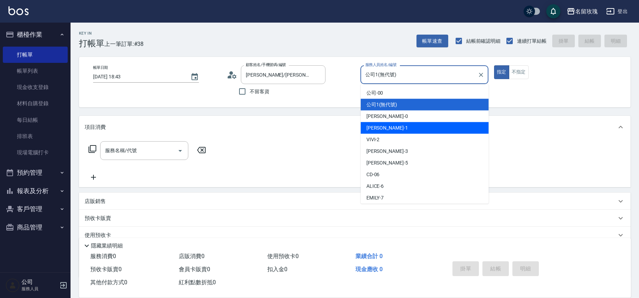
click at [386, 134] on div "VIVI -2" at bounding box center [425, 140] width 128 height 12
type input "VIVI-2"
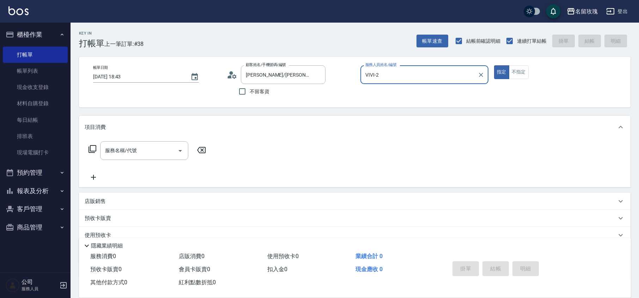
click at [338, 101] on div "帳單日期 [DATE] 18:43 顧客姓名/手機號碼/編號 [PERSON_NAME]/[PERSON_NAME]354/354 顧客姓名/手機號碼/編號 …" at bounding box center [354, 82] width 551 height 50
click at [253, 83] on div "[PERSON_NAME]/[PERSON_NAME]354/354 顧客姓名/手機號碼/編號" at bounding box center [283, 74] width 85 height 19
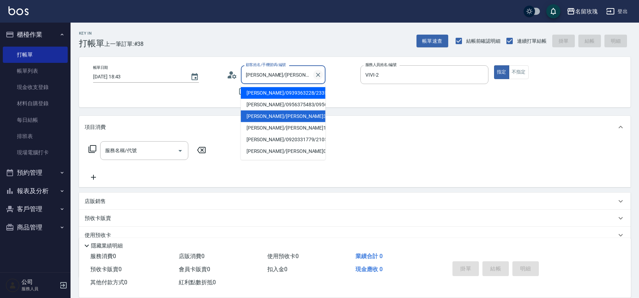
click at [319, 76] on icon "Clear" at bounding box center [317, 74] width 7 height 7
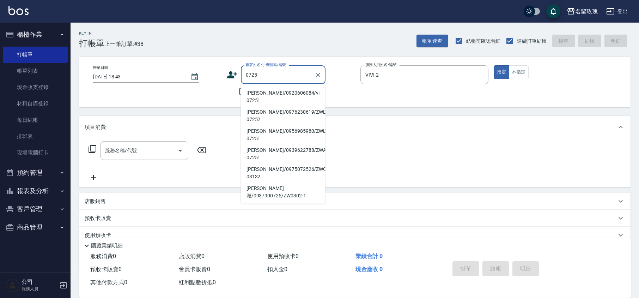
click at [280, 95] on li "[PERSON_NAME]/0920606084/vi-07251" at bounding box center [283, 96] width 85 height 19
type input "[PERSON_NAME]/0920606084/vi-07251"
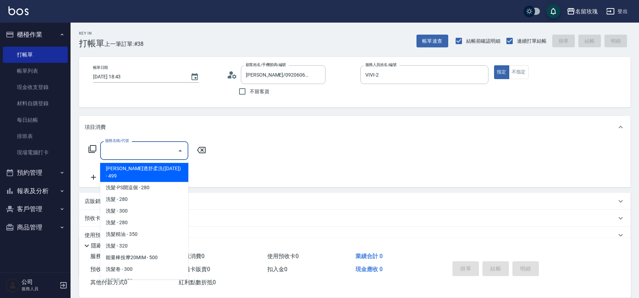
click at [108, 150] on div "服務名稱/代號 服務名稱/代號" at bounding box center [144, 150] width 88 height 19
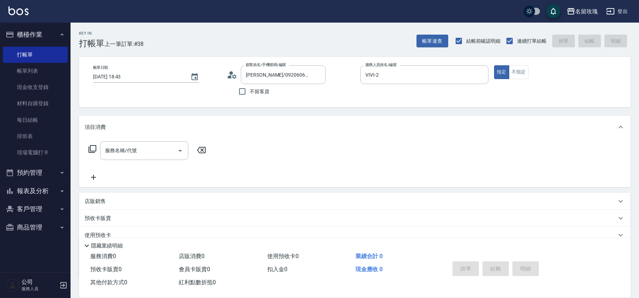
click at [91, 149] on icon at bounding box center [92, 149] width 8 height 8
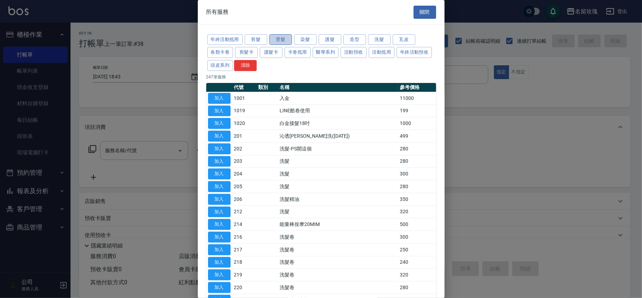
click at [285, 43] on button "燙髮" at bounding box center [280, 39] width 23 height 11
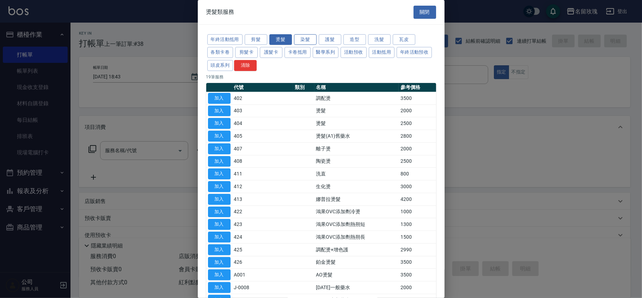
click at [308, 37] on button "染髮" at bounding box center [305, 39] width 23 height 11
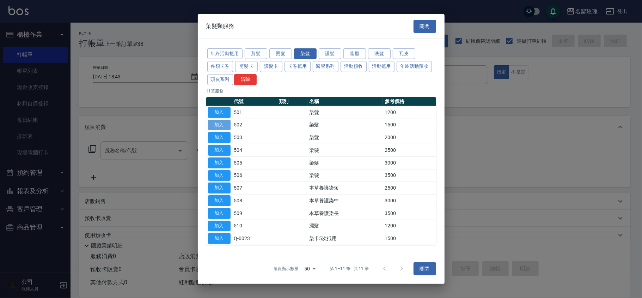
click at [210, 122] on button "加入" at bounding box center [219, 124] width 23 height 11
type input "染髮(502)"
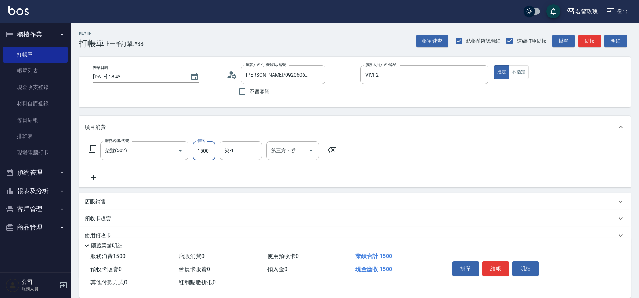
click at [203, 150] on input "1500" at bounding box center [203, 150] width 23 height 19
click at [202, 150] on input "1500" at bounding box center [203, 150] width 23 height 19
click at [203, 152] on input "1500" at bounding box center [203, 150] width 23 height 19
type input "1800"
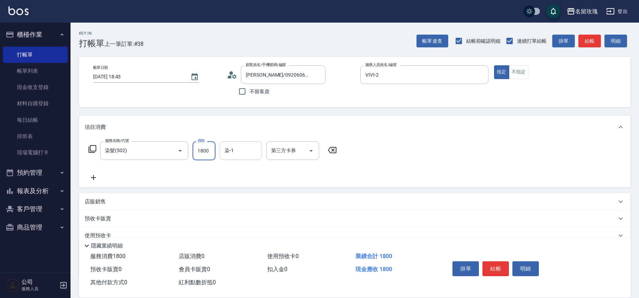
click at [237, 154] on input "染-1" at bounding box center [241, 150] width 36 height 12
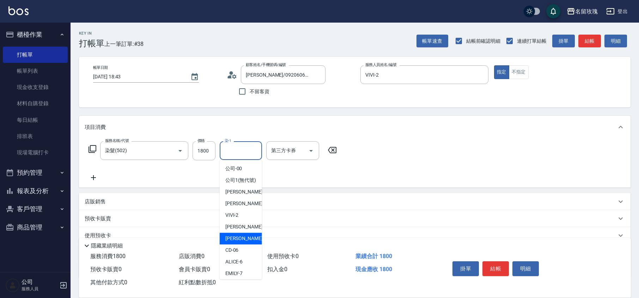
scroll to position [139, 0]
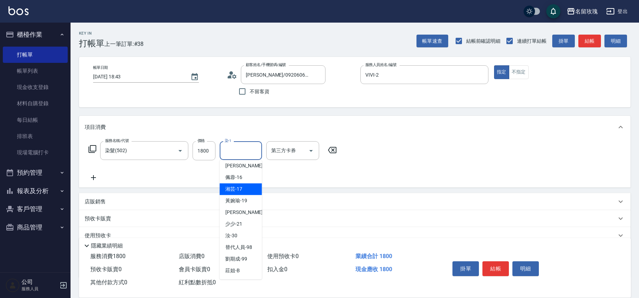
click at [234, 192] on div "湘芸 -17" at bounding box center [241, 189] width 42 height 12
type input "湘芸-17"
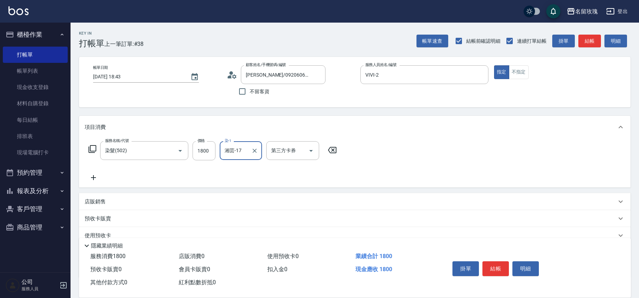
click at [99, 177] on icon at bounding box center [94, 177] width 18 height 8
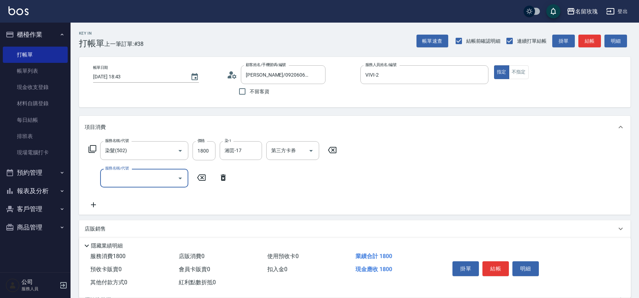
click at [135, 177] on input "服務名稱/代號" at bounding box center [138, 178] width 71 height 12
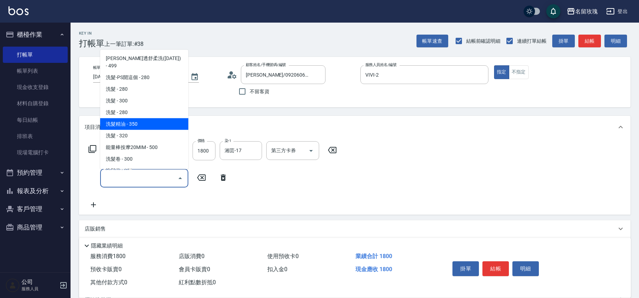
click at [123, 118] on span "洗髮精油 - 350" at bounding box center [144, 124] width 88 height 12
type input "洗髮精油(206)"
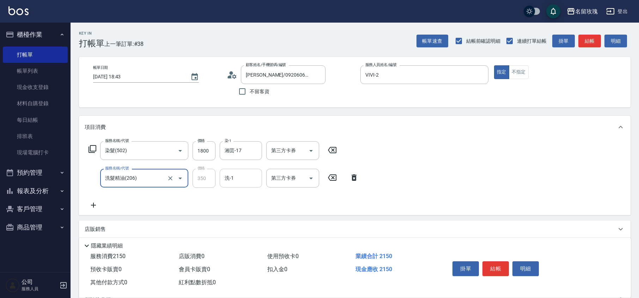
click at [226, 180] on input "洗-1" at bounding box center [241, 178] width 36 height 12
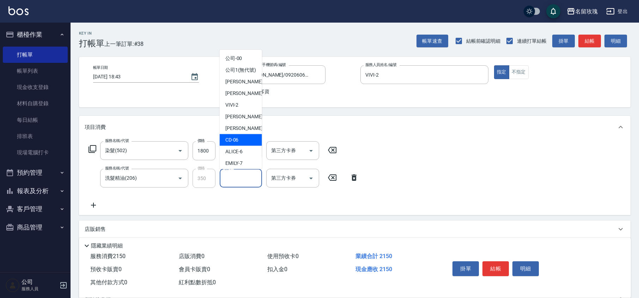
scroll to position [138, 0]
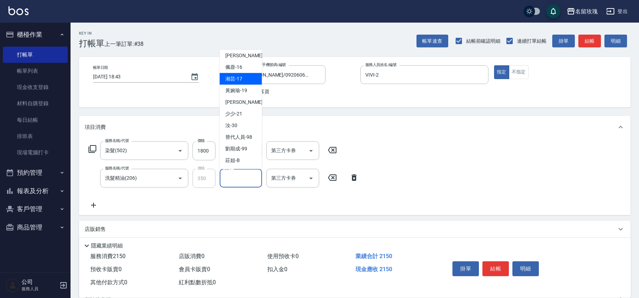
click at [235, 79] on span "湘芸 -17" at bounding box center [233, 78] width 17 height 7
type input "湘芸-17"
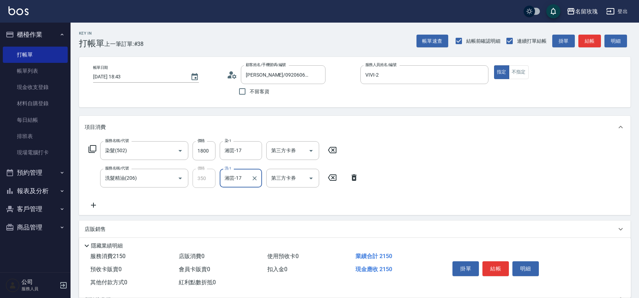
click at [92, 157] on div "服務名稱/代號 染髮(502) 服務名稱/代號 價格 1800 價格 染-1 湘芸-17 染-1 第三方卡券 第三方卡券" at bounding box center [213, 150] width 256 height 19
click at [95, 149] on icon at bounding box center [92, 149] width 8 height 8
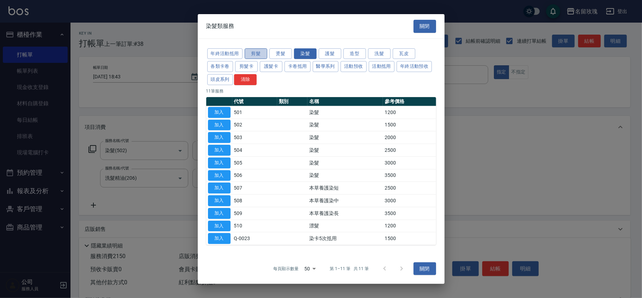
click at [256, 55] on button "剪髮" at bounding box center [256, 53] width 23 height 11
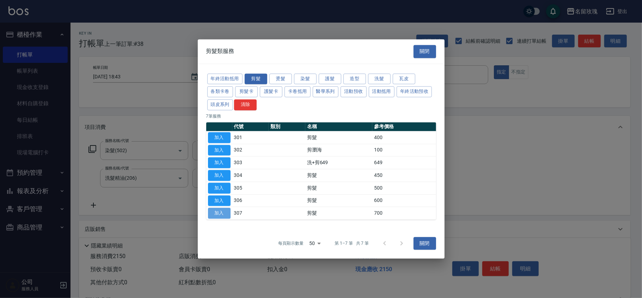
click at [219, 214] on button "加入" at bounding box center [219, 213] width 23 height 11
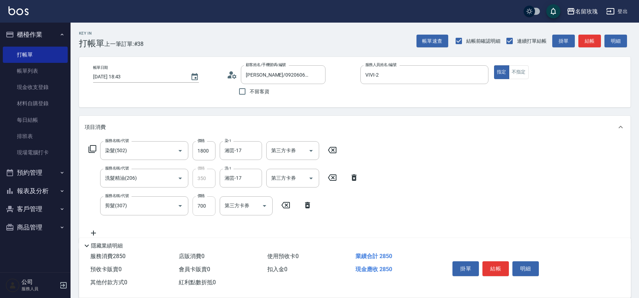
click at [198, 208] on input "700" at bounding box center [203, 205] width 23 height 19
click at [127, 204] on input "剪髮(307)" at bounding box center [134, 205] width 62 height 12
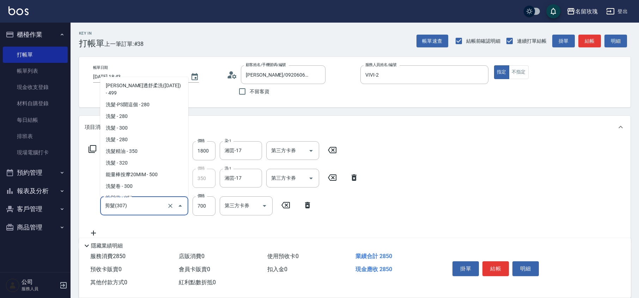
click at [141, 206] on input "剪髮(307)" at bounding box center [134, 205] width 62 height 12
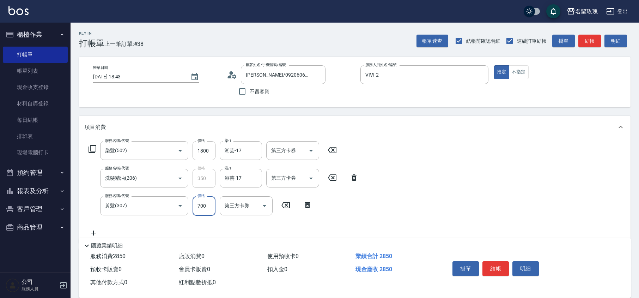
click at [202, 206] on input "700" at bounding box center [203, 205] width 23 height 19
click at [202, 209] on input "700" at bounding box center [203, 205] width 23 height 19
click at [200, 210] on input "700" at bounding box center [203, 205] width 23 height 19
click at [199, 209] on input "700" at bounding box center [203, 205] width 23 height 19
type input "4"
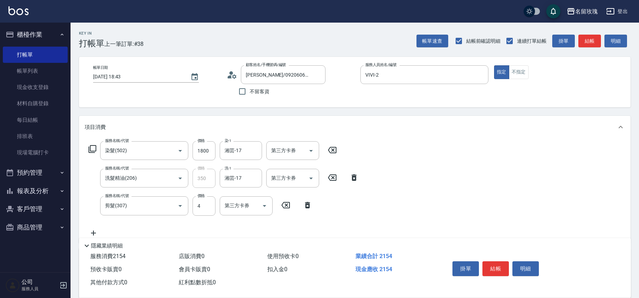
click at [488, 145] on div "服務名稱/代號 染髮(502) 服務名稱/代號 價格 1800 價格 染-1 湘芸-17 染-1 第三方卡券 第三方卡券 服務名稱/代號 洗髮精油(206) …" at bounding box center [354, 190] width 551 height 104
click at [512, 72] on button "不指定" at bounding box center [519, 72] width 20 height 14
click at [505, 69] on button "指定" at bounding box center [501, 72] width 15 height 14
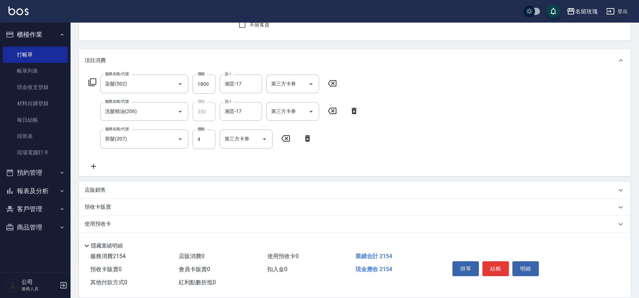
scroll to position [0, 0]
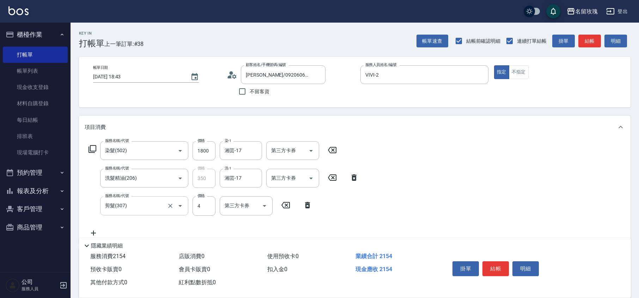
click at [136, 207] on input "剪髮(307)" at bounding box center [134, 205] width 62 height 12
click at [153, 203] on input "剪髮(307)" at bounding box center [134, 205] width 62 height 12
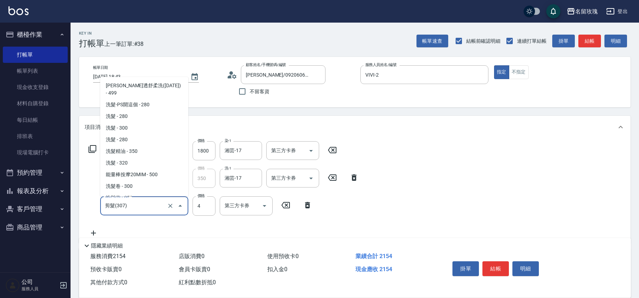
scroll to position [291, 0]
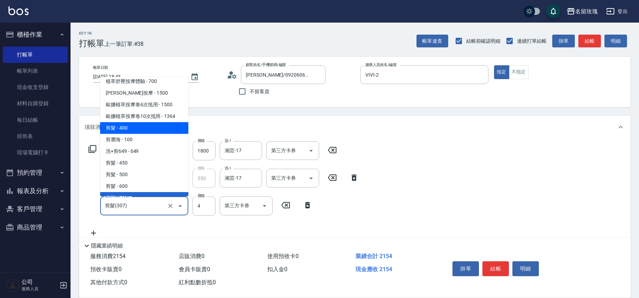
click at [131, 122] on span "剪髮 - 400" at bounding box center [144, 128] width 88 height 12
type input "剪髮(301)"
type input "400"
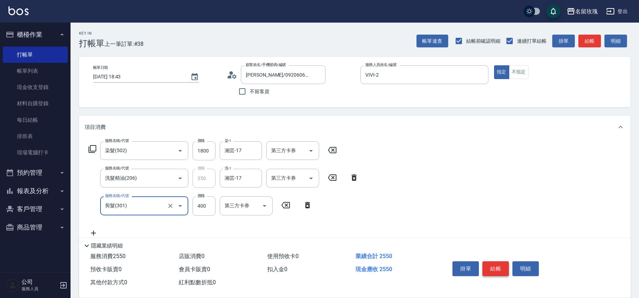
click at [497, 264] on button "結帳" at bounding box center [495, 268] width 26 height 15
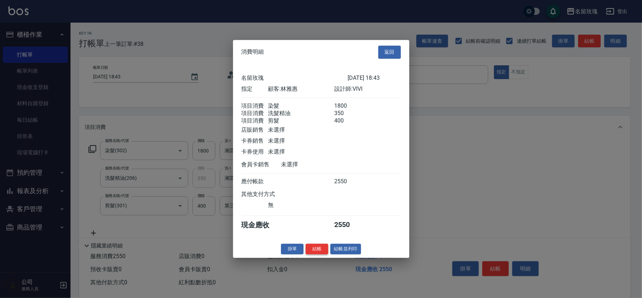
click at [312, 252] on button "結帳" at bounding box center [317, 248] width 23 height 11
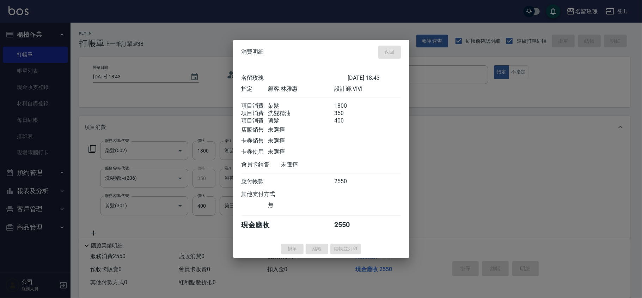
type input "[DATE] 18:45"
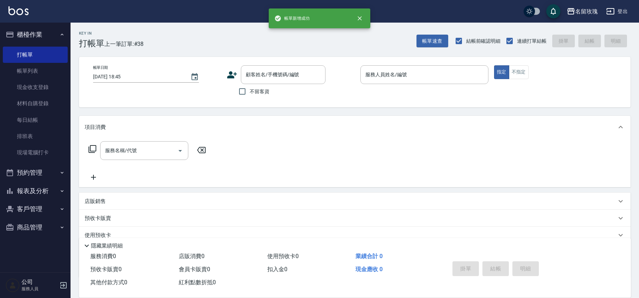
scroll to position [0, 0]
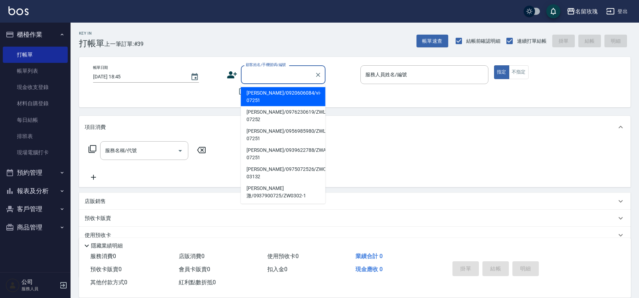
click at [278, 80] on input "顧客姓名/手機號碼/編號" at bounding box center [278, 74] width 68 height 12
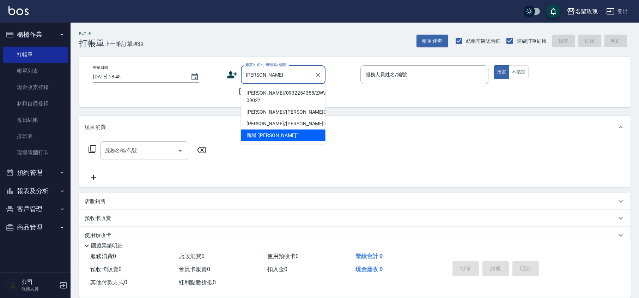
click at [269, 93] on li "[PERSON_NAME]/0932254355/ZWVI-09022" at bounding box center [283, 96] width 85 height 19
type input "[PERSON_NAME]/0932254355/ZWVI-09022"
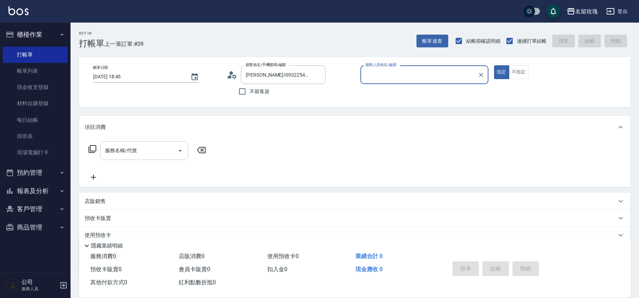
type input "VIVI-2"
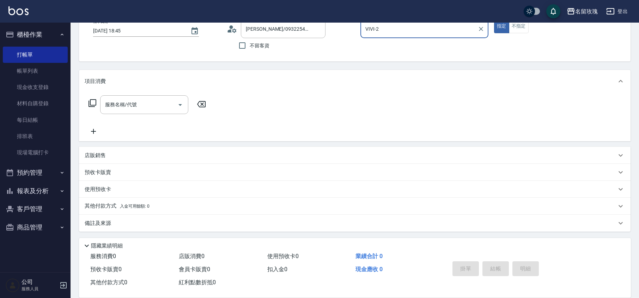
click at [91, 105] on icon at bounding box center [92, 103] width 8 height 8
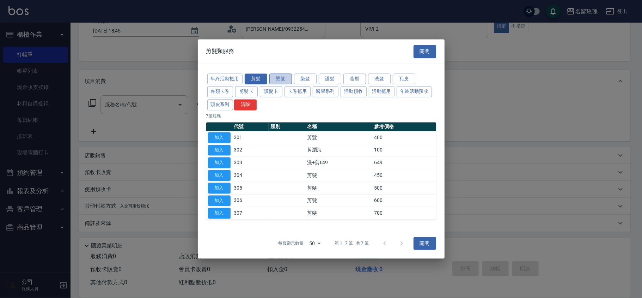
click at [285, 76] on button "燙髮" at bounding box center [280, 78] width 23 height 11
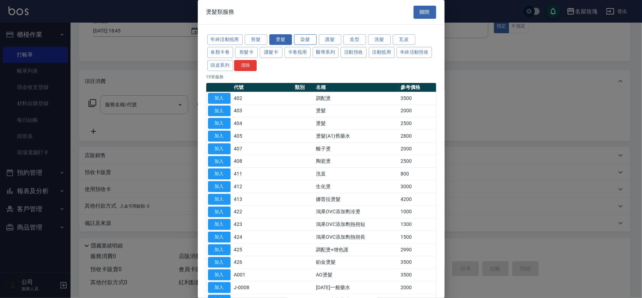
click at [306, 39] on button "染髮" at bounding box center [305, 39] width 23 height 11
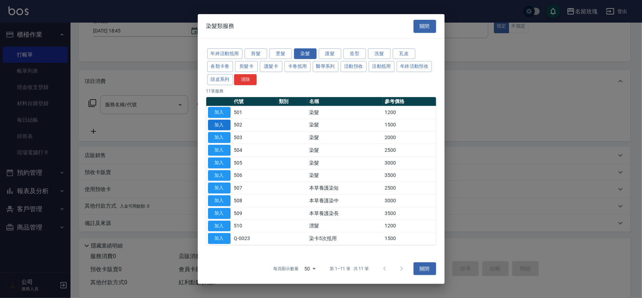
click at [212, 122] on button "加入" at bounding box center [219, 124] width 23 height 11
type input "染髮(502)"
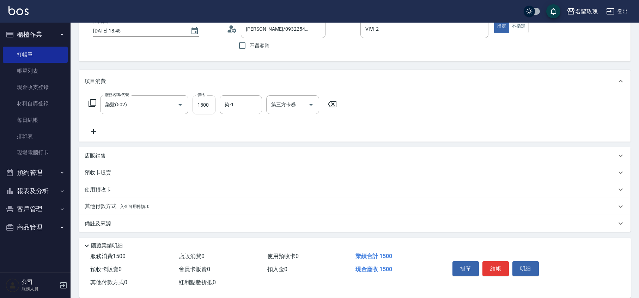
click at [212, 105] on input "1500" at bounding box center [203, 104] width 23 height 19
click at [201, 105] on input "1500" at bounding box center [203, 104] width 23 height 19
click at [202, 105] on input "1500" at bounding box center [203, 104] width 23 height 19
type input "1800"
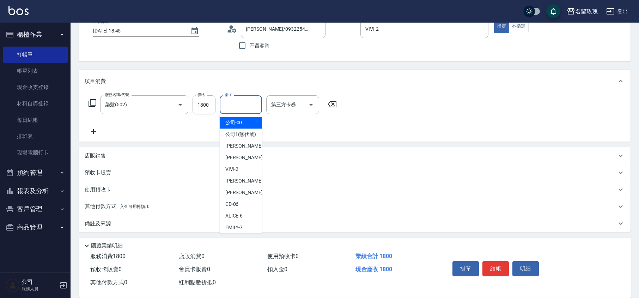
click at [232, 104] on div "染-1 染-1" at bounding box center [241, 104] width 42 height 19
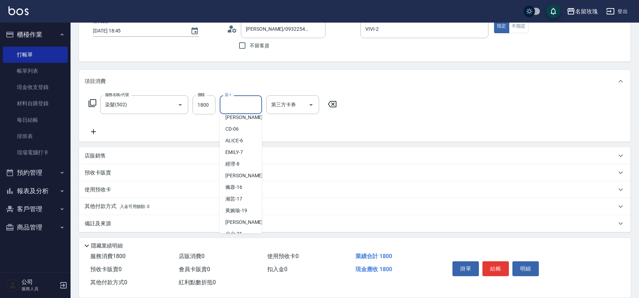
scroll to position [139, 0]
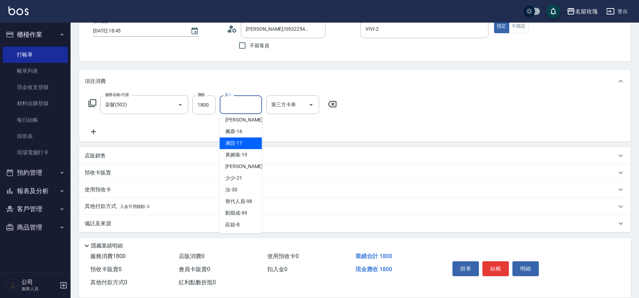
click at [243, 139] on div "湘芸 -17" at bounding box center [241, 143] width 42 height 12
type input "湘芸-17"
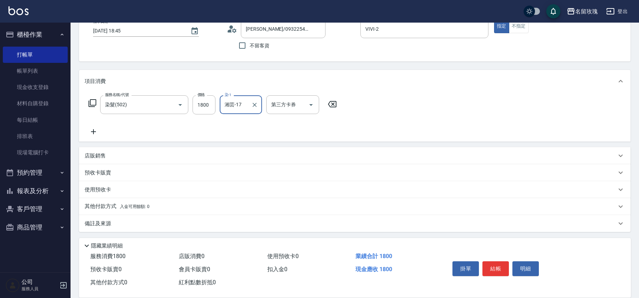
click at [93, 134] on icon at bounding box center [94, 131] width 18 height 8
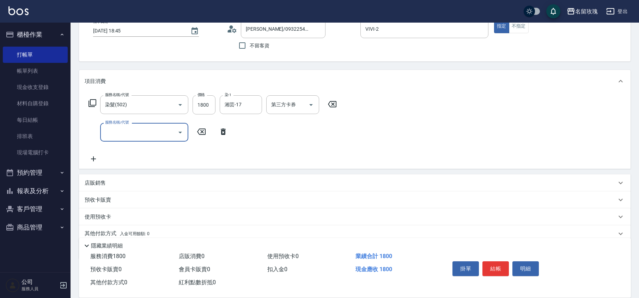
click at [118, 134] on input "服務名稱/代號" at bounding box center [138, 132] width 71 height 12
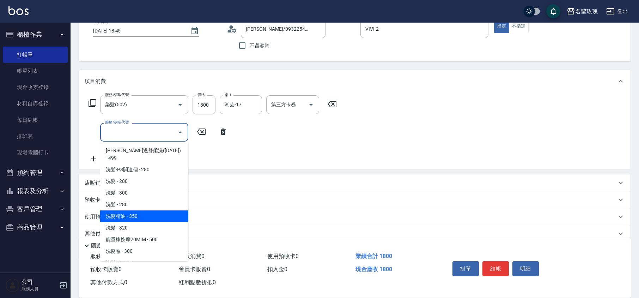
drag, startPoint x: 132, startPoint y: 207, endPoint x: 182, endPoint y: 177, distance: 58.3
click at [133, 210] on span "洗髮精油 - 350" at bounding box center [144, 216] width 88 height 12
type input "洗髮精油(206)"
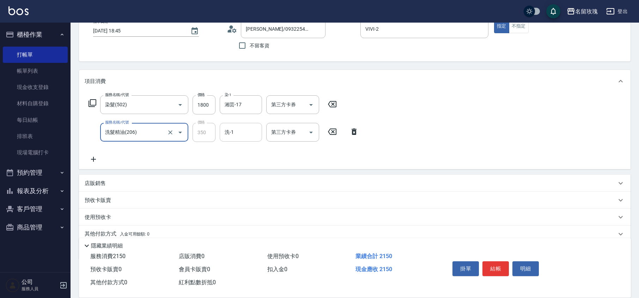
click at [236, 129] on input "洗-1" at bounding box center [241, 132] width 36 height 12
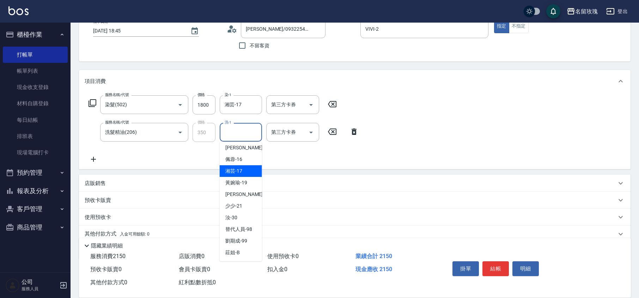
click at [236, 171] on span "湘芸 -17" at bounding box center [233, 170] width 17 height 7
type input "湘芸-17"
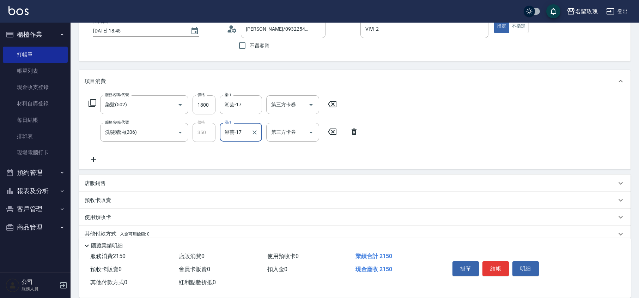
click at [93, 157] on icon at bounding box center [93, 159] width 5 height 5
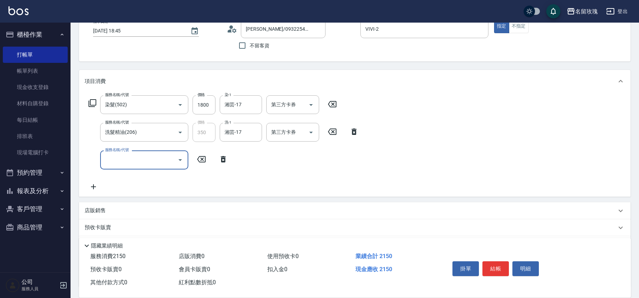
click at [124, 162] on input "服務名稱/代號" at bounding box center [138, 159] width 71 height 12
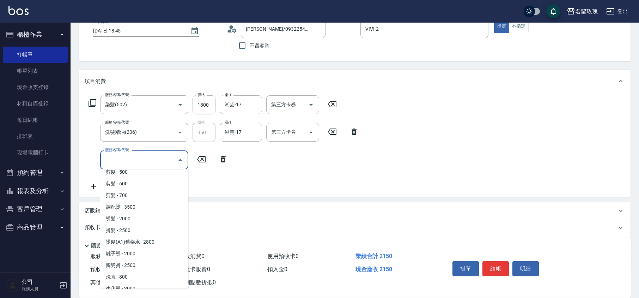
scroll to position [376, 0]
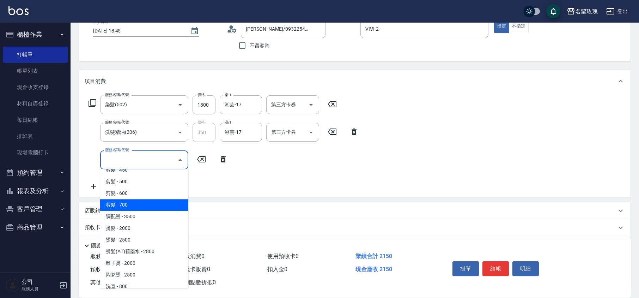
click at [132, 199] on span "剪髮 - 700" at bounding box center [144, 205] width 88 height 12
type input "剪髮(307)"
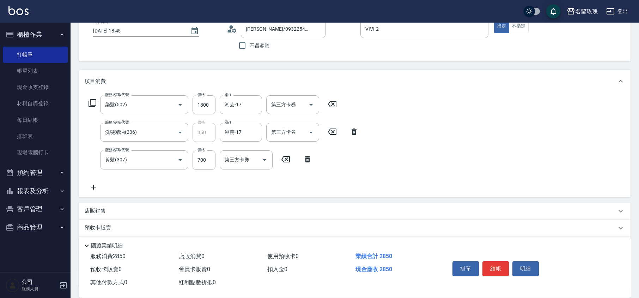
click at [330, 159] on div "服務名稱/代號 染髮(502) 服務名稱/代號 價格 1800 價格 染-1 湘芸-17 染-1 第三方卡券 第三方卡券 服務名稱/代號 洗髮精油(206) …" at bounding box center [224, 143] width 278 height 96
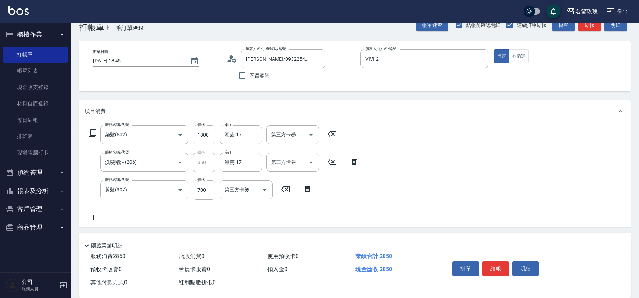
scroll to position [0, 0]
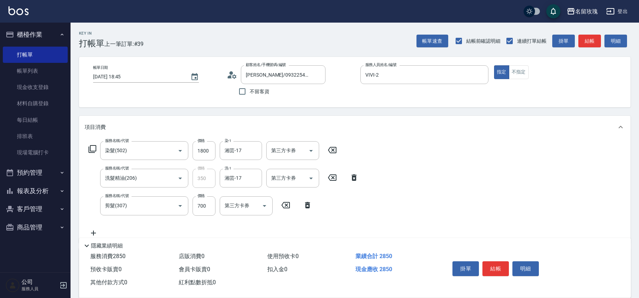
click at [233, 75] on icon at bounding box center [232, 74] width 11 height 11
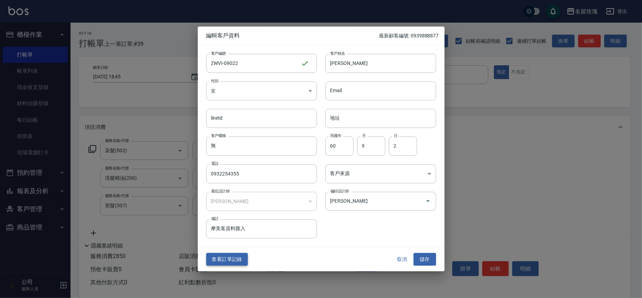
click at [243, 259] on button "查看訂單記錄" at bounding box center [227, 258] width 42 height 13
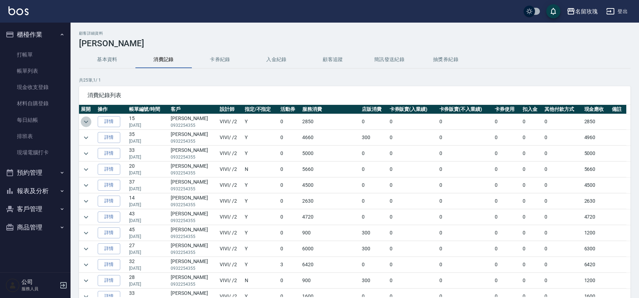
click at [88, 117] on icon "expand row" at bounding box center [86, 121] width 8 height 8
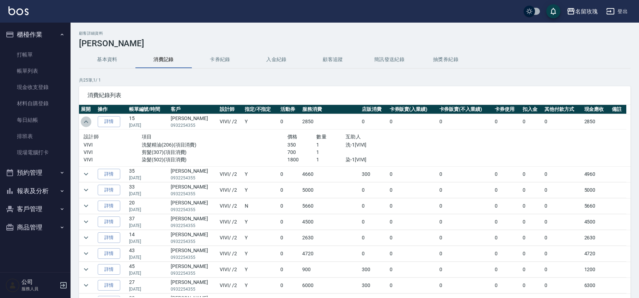
click at [89, 123] on icon "expand row" at bounding box center [86, 121] width 8 height 8
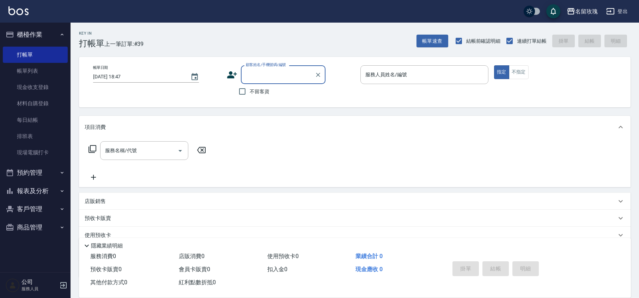
click at [243, 71] on div "顧客姓名/手機號碼/編號" at bounding box center [283, 74] width 85 height 19
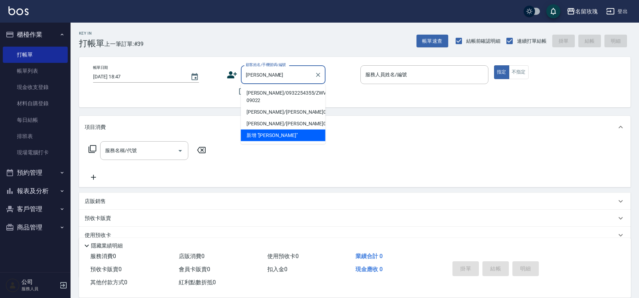
click at [276, 90] on li "[PERSON_NAME]/0932254355/ZWVI-09022" at bounding box center [283, 96] width 85 height 19
type input "[PERSON_NAME]/0932254355/ZWVI-09022"
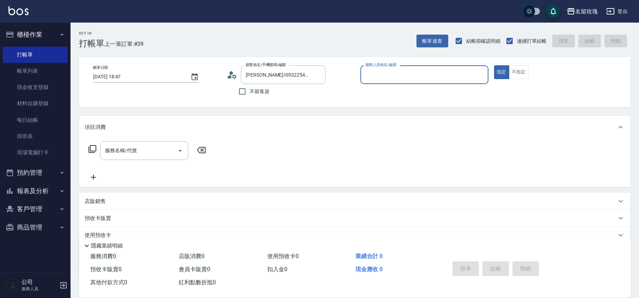
type input "VIVI-2"
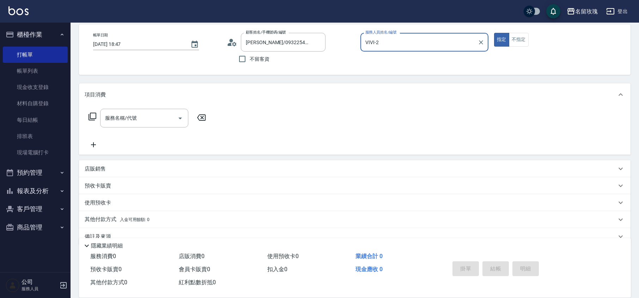
scroll to position [46, 0]
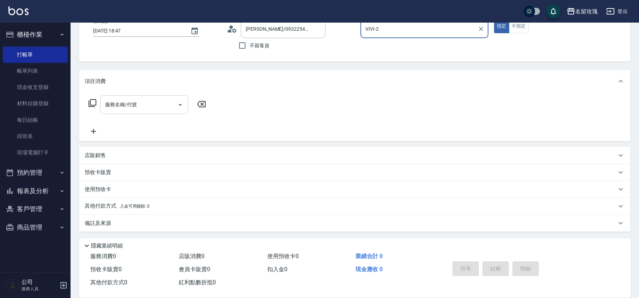
click at [115, 106] on input "服務名稱/代號" at bounding box center [138, 104] width 71 height 12
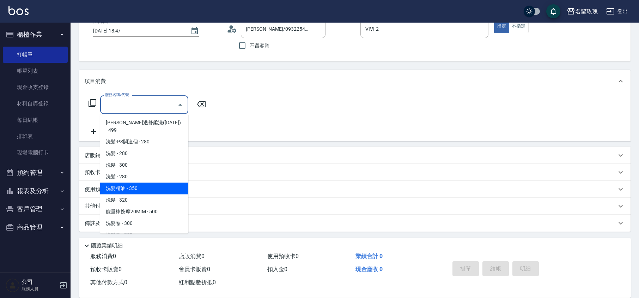
click at [137, 182] on span "洗髮精油 - 350" at bounding box center [144, 188] width 88 height 12
type input "洗髮精油(206)"
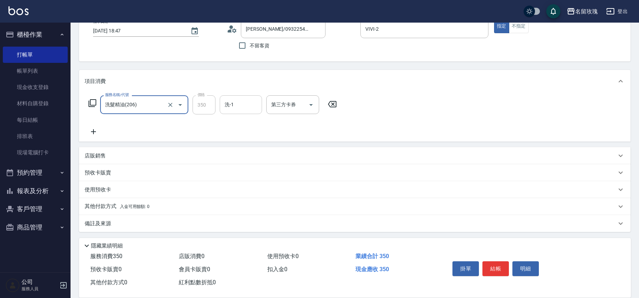
click at [237, 106] on input "洗-1" at bounding box center [241, 104] width 36 height 12
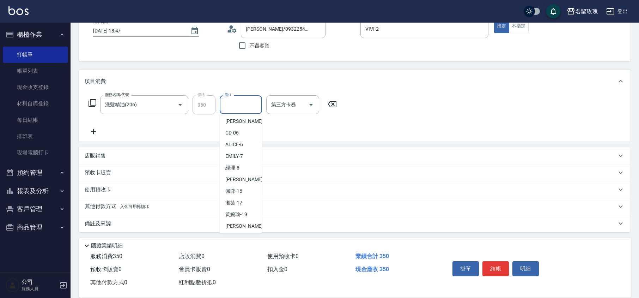
scroll to position [139, 0]
click at [240, 140] on span "湘芸 -17" at bounding box center [233, 142] width 17 height 7
type input "湘芸-17"
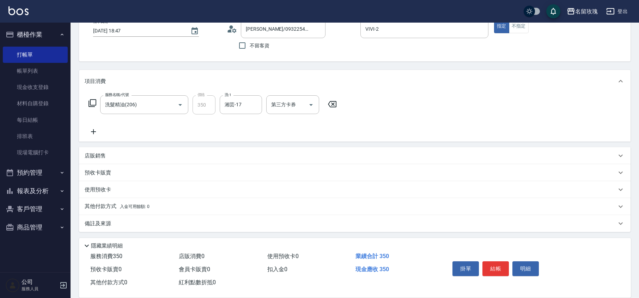
click at [329, 107] on icon at bounding box center [332, 104] width 18 height 8
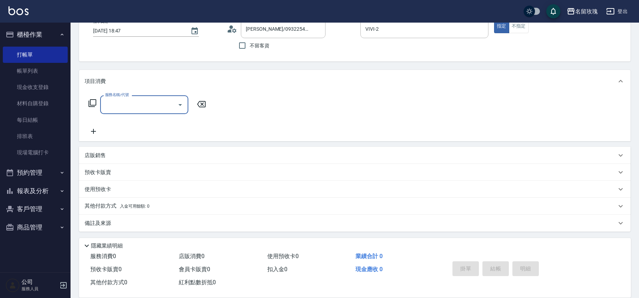
click at [94, 102] on icon at bounding box center [92, 103] width 8 height 8
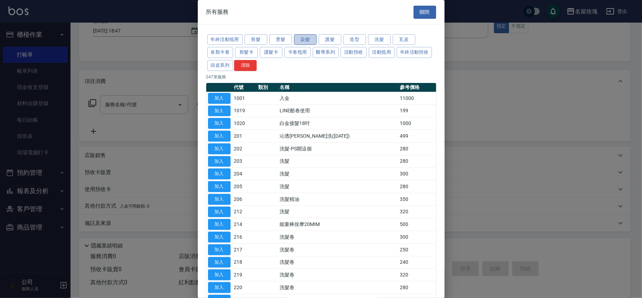
click at [305, 39] on button "染髮" at bounding box center [305, 39] width 23 height 11
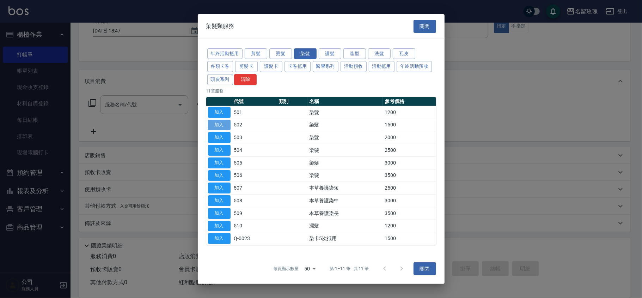
click at [210, 126] on button "加入" at bounding box center [219, 124] width 23 height 11
type input "染髮(502)"
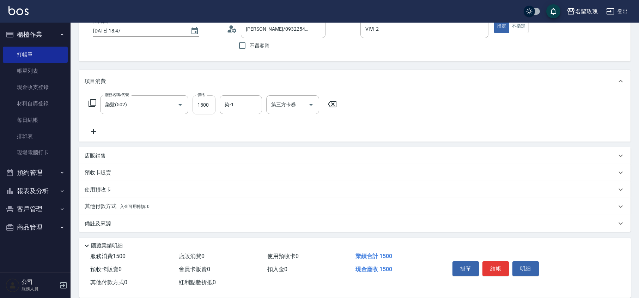
click at [207, 109] on input "1500" at bounding box center [203, 104] width 23 height 19
click at [201, 108] on input "1500" at bounding box center [203, 104] width 23 height 19
click at [203, 106] on input "1500" at bounding box center [203, 104] width 23 height 19
type input "1800"
click at [228, 103] on div "染-1 染-1" at bounding box center [241, 104] width 42 height 19
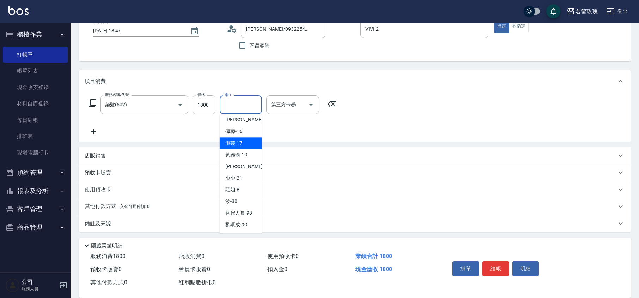
click at [244, 142] on div "湘芸 -17" at bounding box center [241, 143] width 42 height 12
type input "湘芸-17"
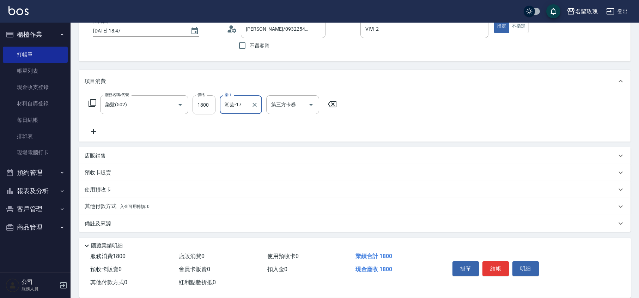
click at [97, 130] on icon at bounding box center [94, 131] width 18 height 8
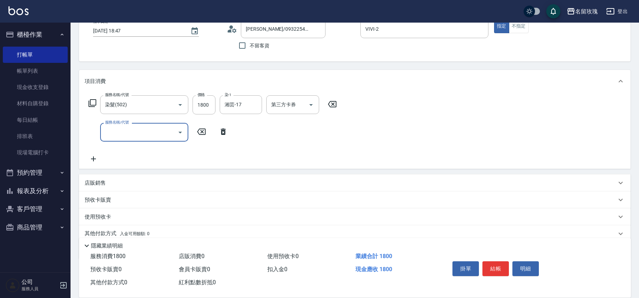
click at [123, 130] on input "服務名稱/代號" at bounding box center [138, 132] width 71 height 12
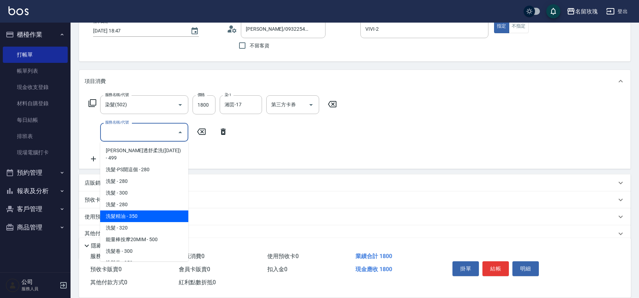
drag, startPoint x: 139, startPoint y: 203, endPoint x: 192, endPoint y: 166, distance: 65.5
click at [139, 210] on span "洗髮精油 - 350" at bounding box center [144, 216] width 88 height 12
type input "洗髮精油(206)"
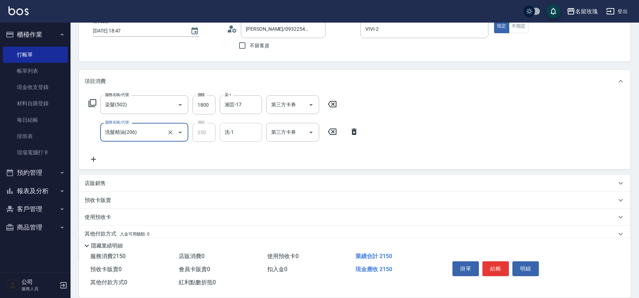
click at [235, 130] on input "洗-1" at bounding box center [241, 132] width 36 height 12
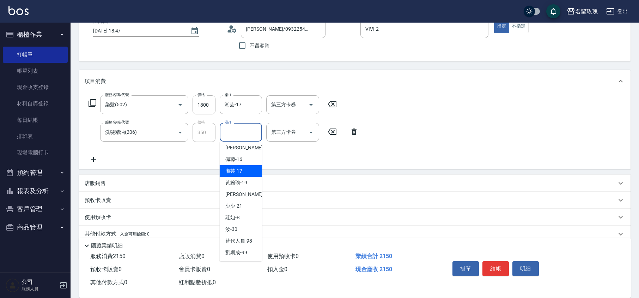
drag, startPoint x: 245, startPoint y: 167, endPoint x: 192, endPoint y: 171, distance: 53.7
click at [245, 168] on div "湘芸 -17" at bounding box center [241, 171] width 42 height 12
type input "湘芸-17"
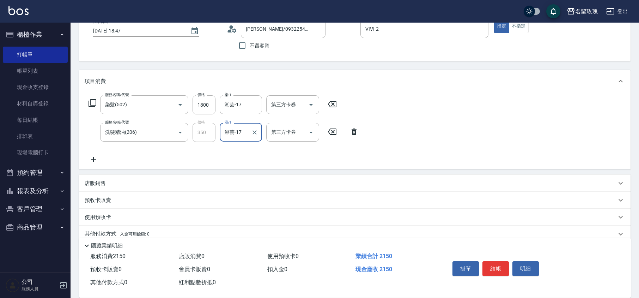
click at [93, 159] on icon at bounding box center [93, 159] width 5 height 5
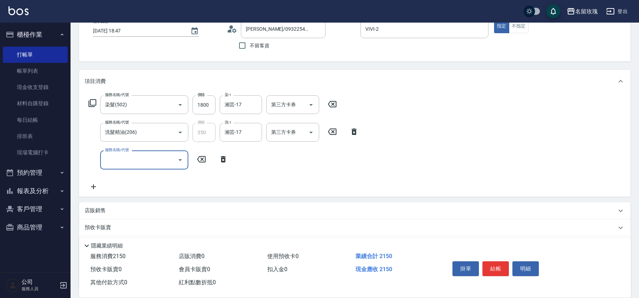
click at [144, 164] on input "服務名稱/代號" at bounding box center [138, 159] width 71 height 12
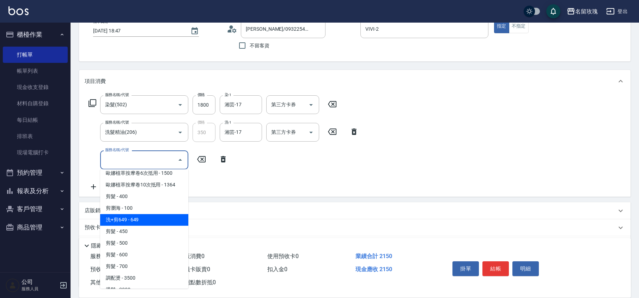
scroll to position [329, 0]
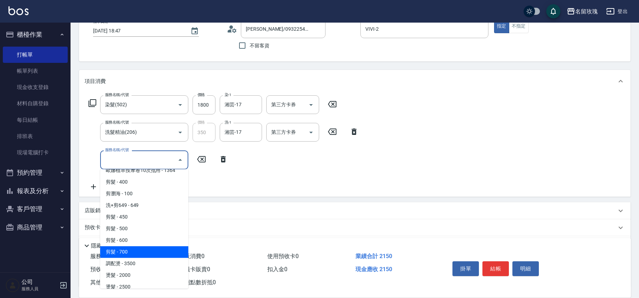
click at [135, 246] on span "剪髮 - 700" at bounding box center [144, 252] width 88 height 12
type input "剪髮(307)"
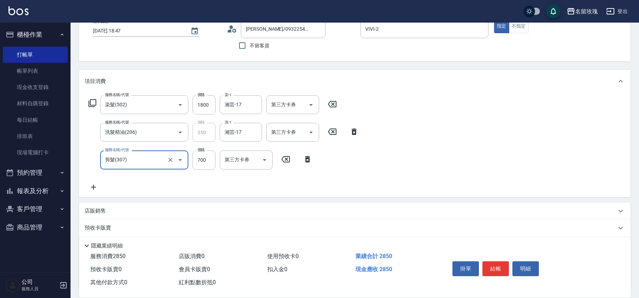
click at [404, 147] on div "服務名稱/代號 染髮(502) 服務名稱/代號 價格 1800 價格 染-1 湘芸-17 染-1 第三方卡券 第三方卡券 服務名稱/代號 洗髮精油(206) …" at bounding box center [354, 144] width 551 height 104
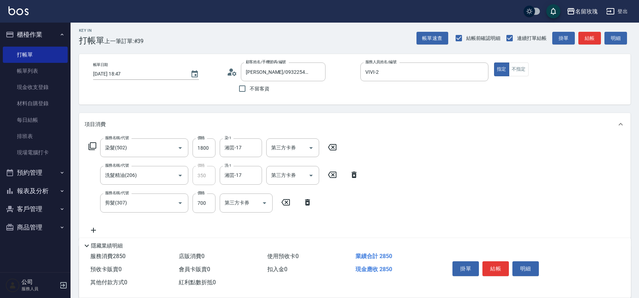
scroll to position [0, 0]
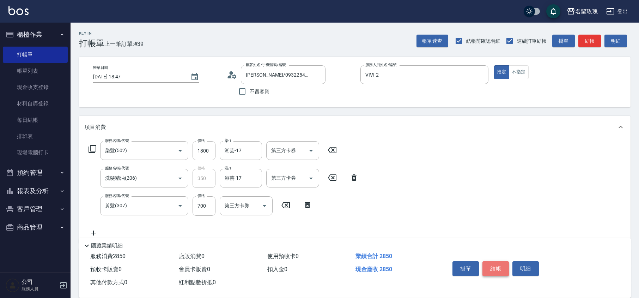
click at [493, 262] on button "結帳" at bounding box center [495, 268] width 26 height 15
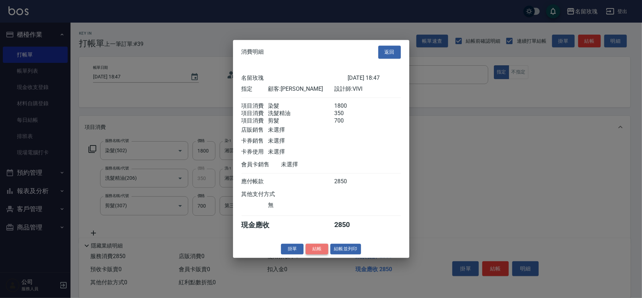
click at [315, 250] on button "結帳" at bounding box center [317, 248] width 23 height 11
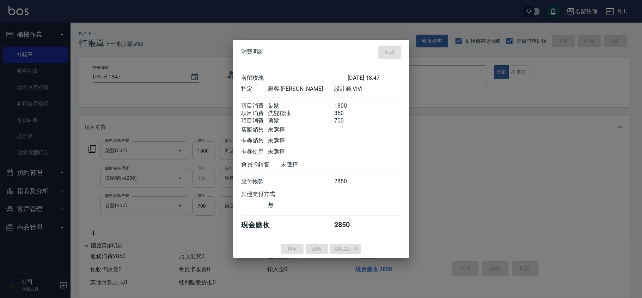
type input "[DATE] 18:48"
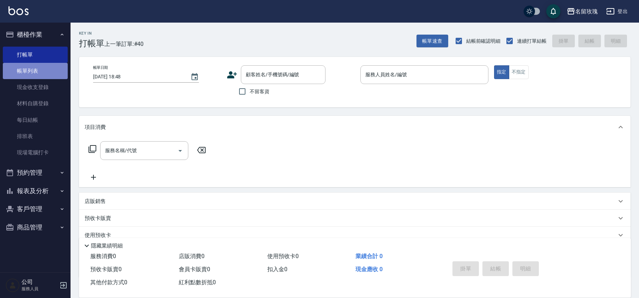
click at [43, 67] on link "帳單列表" at bounding box center [35, 71] width 65 height 16
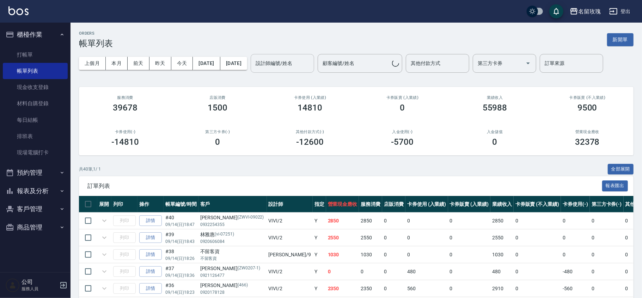
click at [302, 66] on div "設計師編號/姓名 設計師編號/姓名" at bounding box center [282, 63] width 63 height 19
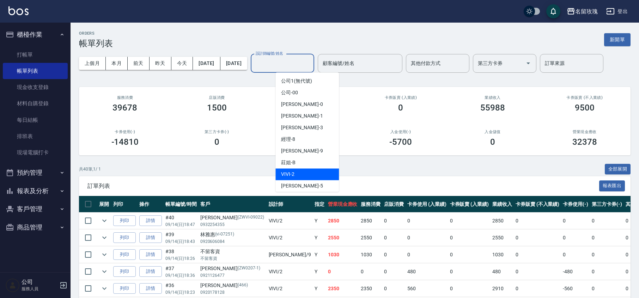
click at [310, 170] on div "VIVI -2" at bounding box center [306, 174] width 63 height 12
type input "VIVI-2"
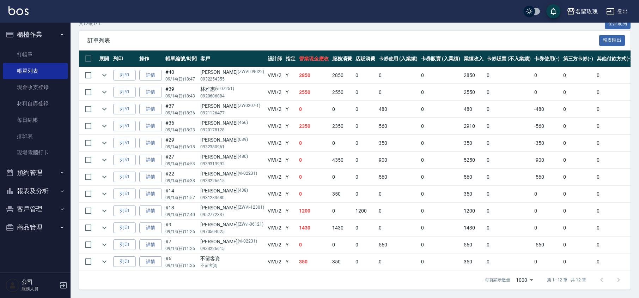
scroll to position [155, 0]
click at [102, 155] on icon "expand row" at bounding box center [104, 159] width 8 height 8
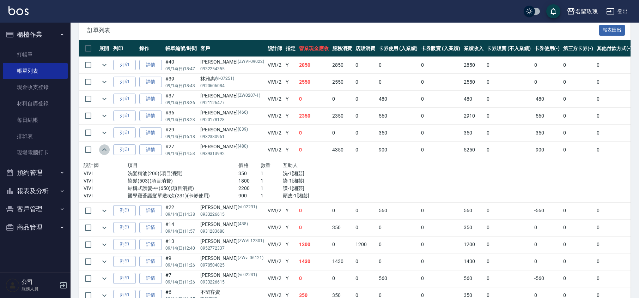
click at [102, 151] on icon "expand row" at bounding box center [104, 149] width 8 height 8
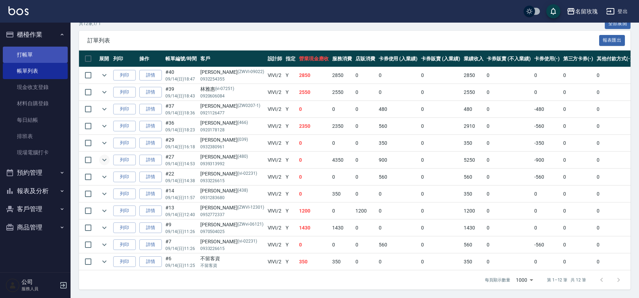
click at [61, 53] on link "打帳單" at bounding box center [35, 55] width 65 height 16
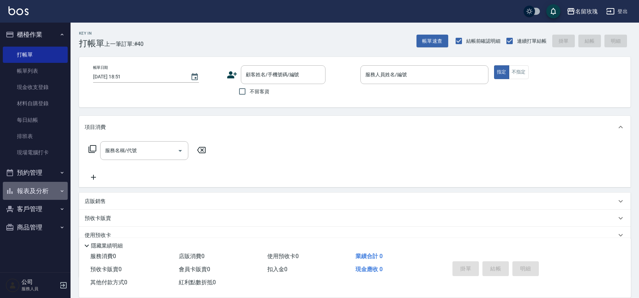
click at [33, 192] on button "報表及分析" at bounding box center [35, 191] width 65 height 18
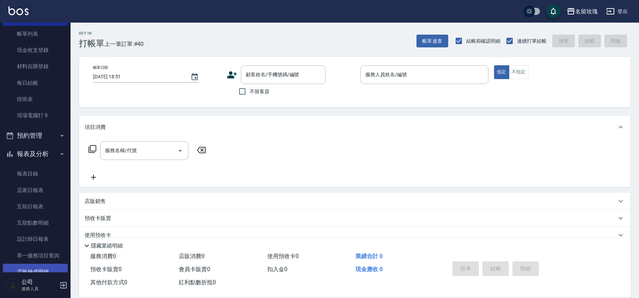
scroll to position [94, 0]
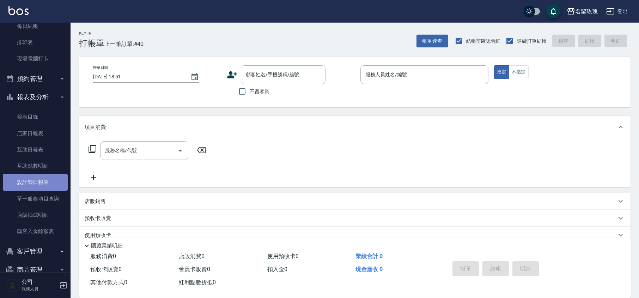
click at [48, 185] on link "設計師日報表" at bounding box center [35, 182] width 65 height 16
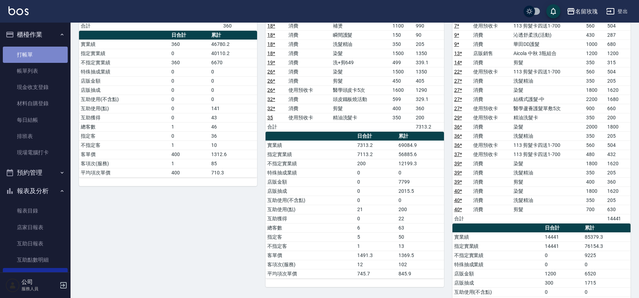
click at [48, 50] on link "打帳單" at bounding box center [35, 55] width 65 height 16
